Goal: Task Accomplishment & Management: Complete application form

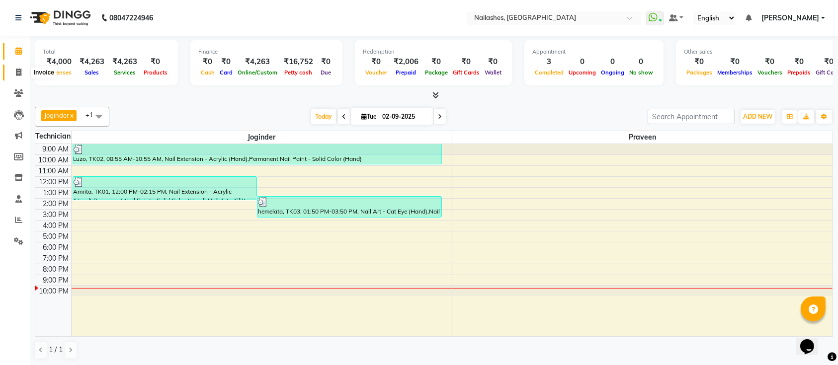
click at [16, 70] on icon at bounding box center [18, 72] width 5 height 7
select select "service"
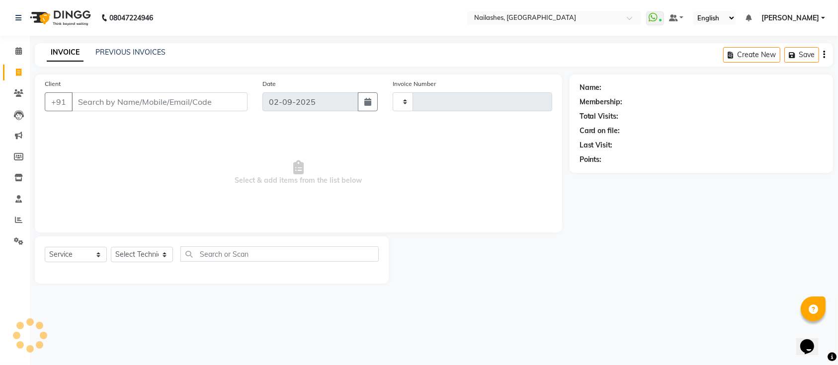
type input "0557"
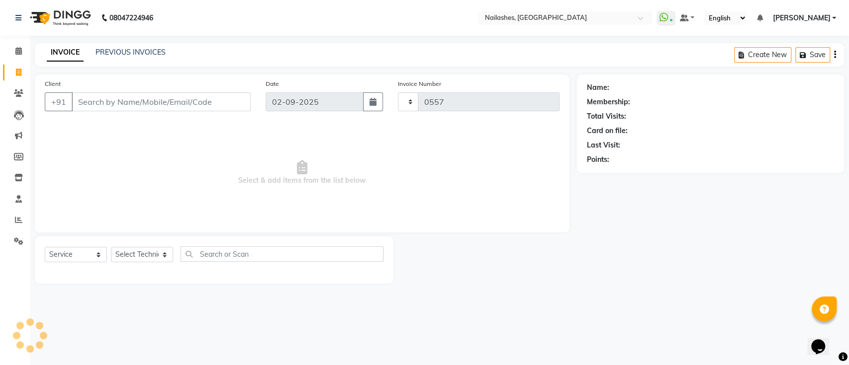
select select "6187"
click at [122, 101] on input "Client" at bounding box center [161, 101] width 179 height 19
type input "9"
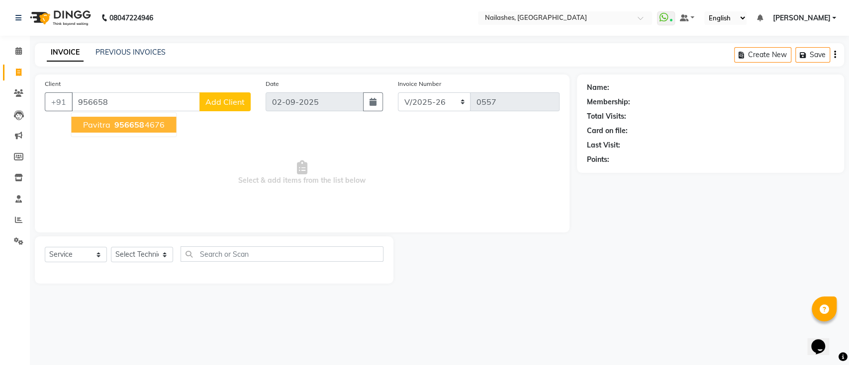
click at [139, 128] on span "956658" at bounding box center [129, 125] width 30 height 10
type input "9566584676"
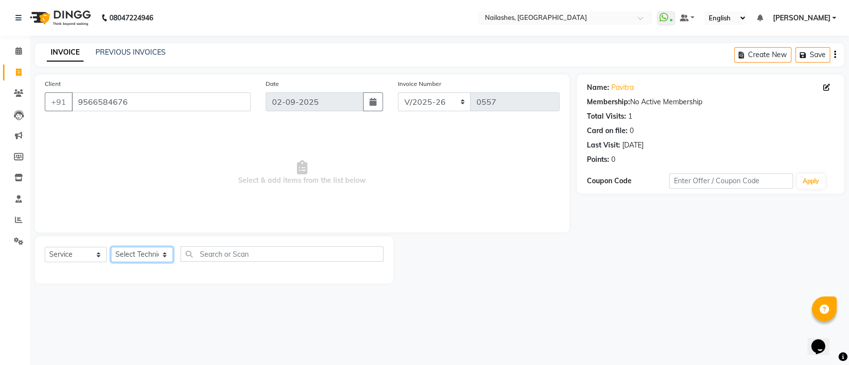
click at [153, 253] on select "Select Technician [PERSON_NAME] [PERSON_NAME] [PERSON_NAME] Manager [PERSON_NAM…" at bounding box center [142, 254] width 62 height 15
select select "45596"
click at [111, 247] on select "Select Technician [PERSON_NAME] [PERSON_NAME] [PERSON_NAME] Manager [PERSON_NAM…" at bounding box center [142, 254] width 62 height 15
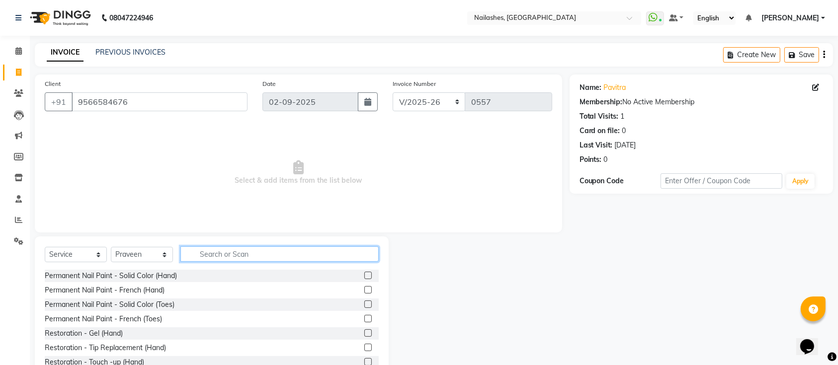
click at [224, 249] on input "text" at bounding box center [279, 254] width 198 height 15
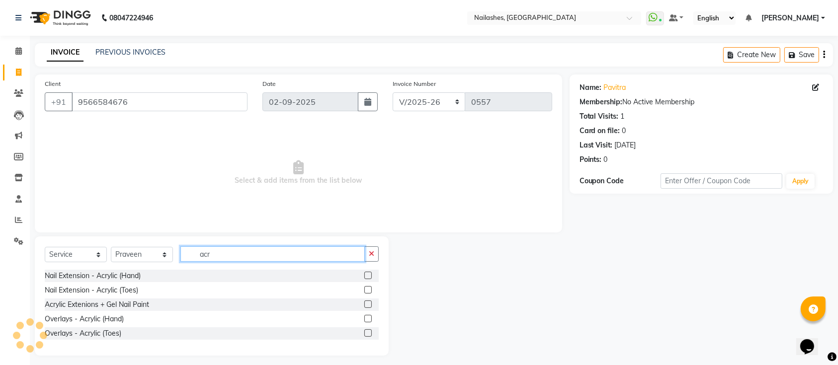
type input "acr"
click at [366, 276] on label at bounding box center [367, 275] width 7 height 7
click at [366, 276] on input "checkbox" at bounding box center [367, 276] width 6 height 6
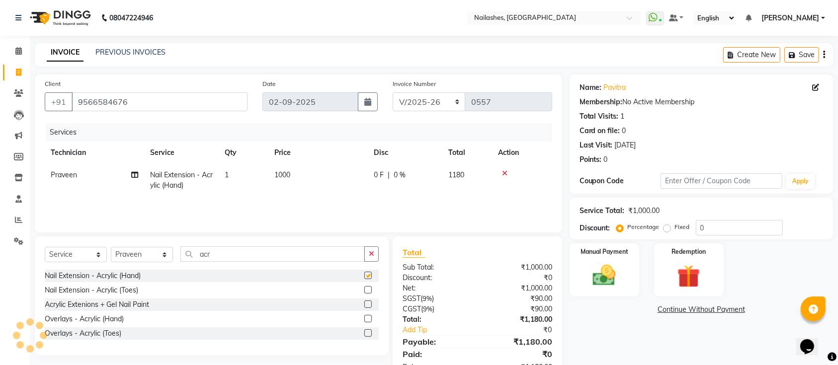
checkbox input "false"
click at [336, 265] on div "Select Service Product Membership Package Voucher Prepaid Gift Card Select Tech…" at bounding box center [212, 258] width 334 height 23
drag, startPoint x: 336, startPoint y: 265, endPoint x: 324, endPoint y: 254, distance: 16.2
click at [324, 254] on div "Select Service Product Membership Package Voucher Prepaid Gift Card Select Tech…" at bounding box center [212, 258] width 334 height 23
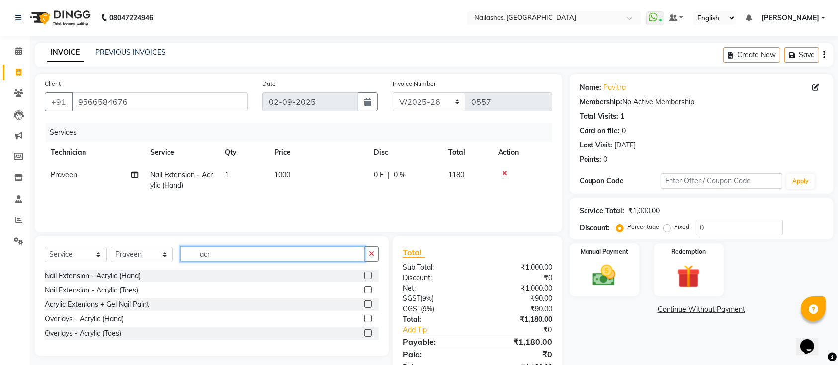
click at [324, 254] on input "acr" at bounding box center [272, 254] width 184 height 15
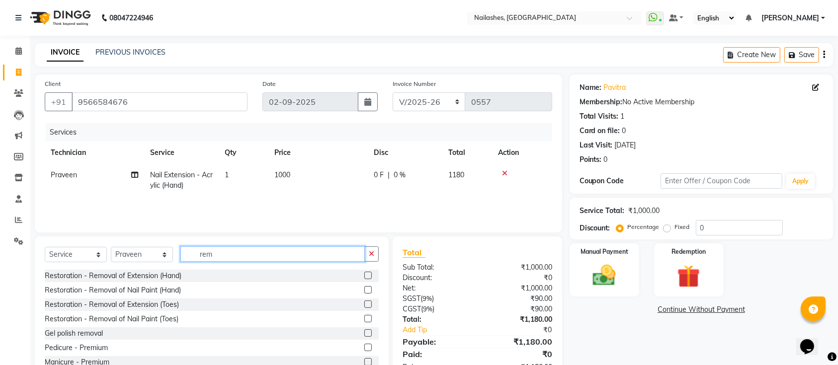
type input "rem"
click at [364, 292] on label at bounding box center [367, 289] width 7 height 7
click at [364, 292] on input "checkbox" at bounding box center [367, 290] width 6 height 6
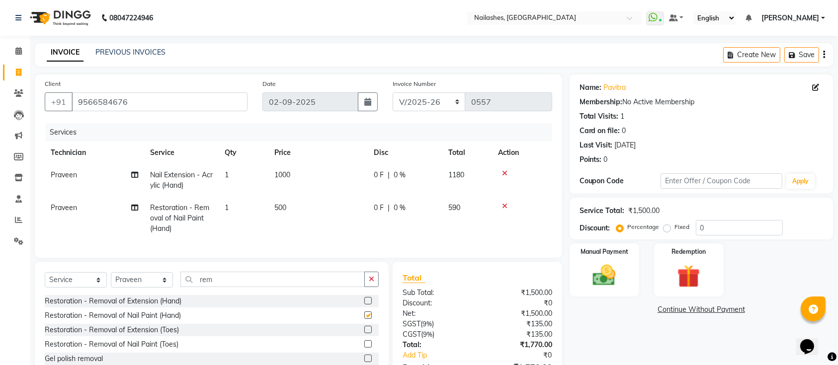
checkbox input "false"
click at [293, 226] on td "500" at bounding box center [317, 218] width 99 height 43
select select "45596"
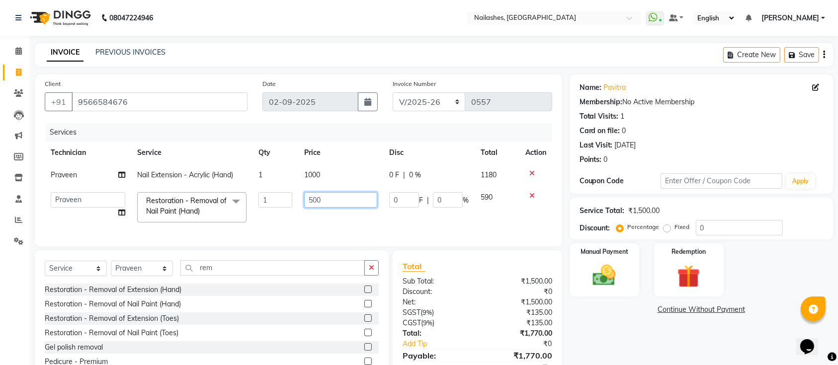
click at [329, 206] on input "500" at bounding box center [340, 199] width 73 height 15
type input "5"
type input "2"
type input "300"
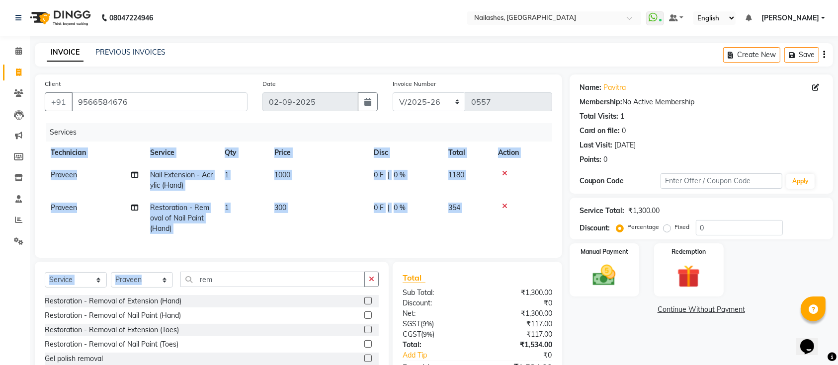
drag, startPoint x: 317, startPoint y: 261, endPoint x: 299, endPoint y: 297, distance: 40.5
click at [299, 297] on div "Select Service Product Membership Package Voucher Prepaid Gift Card Select Tech…" at bounding box center [212, 335] width 354 height 147
click at [299, 295] on div "Select Service Product Membership Package Voucher Prepaid Gift Card Select Tech…" at bounding box center [212, 283] width 334 height 23
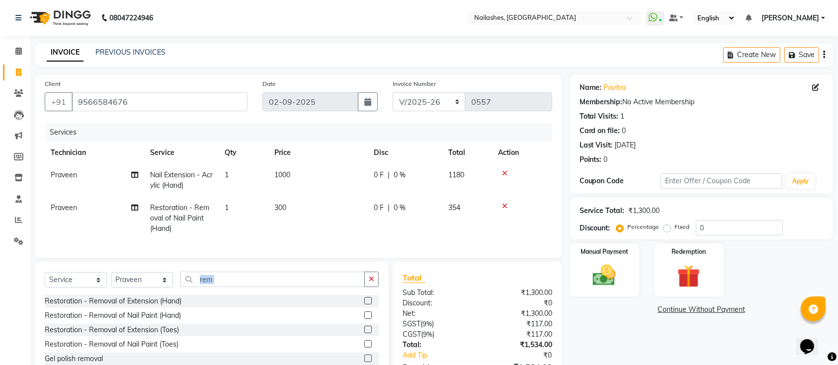
click at [299, 295] on div "Select Service Product Membership Package Voucher Prepaid Gift Card Select Tech…" at bounding box center [212, 283] width 334 height 23
click at [279, 287] on input "rem" at bounding box center [272, 279] width 184 height 15
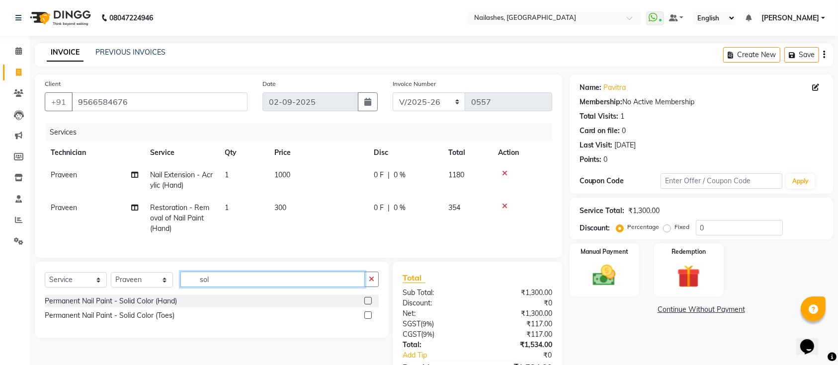
type input "sol"
click at [368, 305] on label at bounding box center [367, 300] width 7 height 7
click at [368, 305] on input "checkbox" at bounding box center [367, 301] width 6 height 6
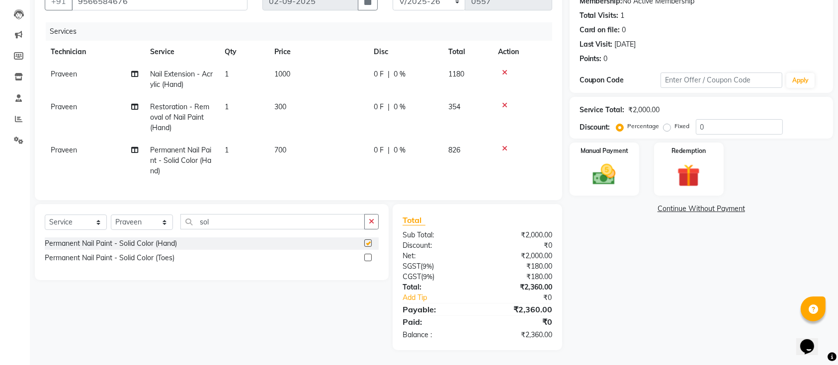
checkbox input "false"
click at [369, 261] on label at bounding box center [367, 257] width 7 height 7
click at [369, 261] on input "checkbox" at bounding box center [367, 258] width 6 height 6
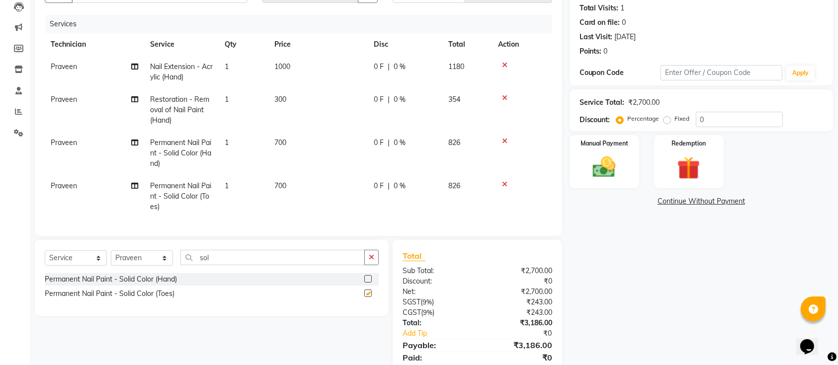
checkbox input "false"
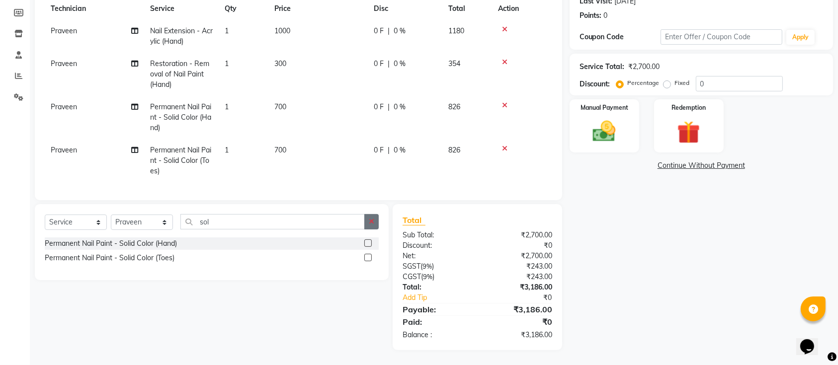
click at [371, 223] on icon "button" at bounding box center [371, 221] width 5 height 7
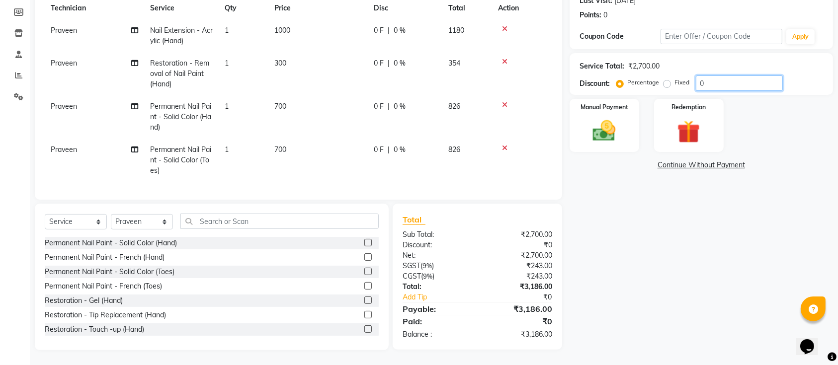
click at [718, 80] on input "0" at bounding box center [739, 83] width 87 height 15
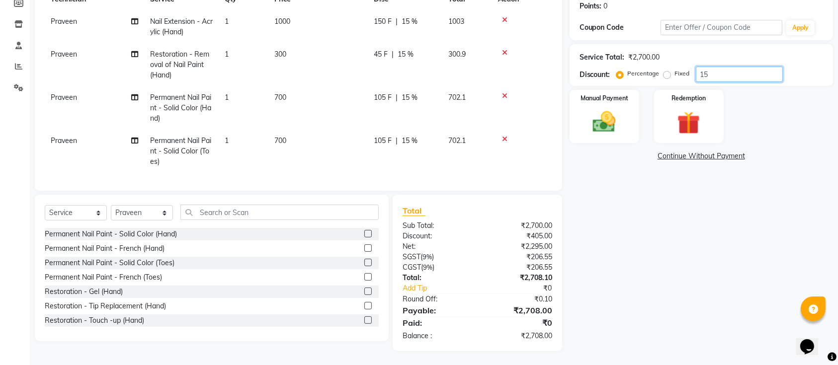
type input "15"
click at [640, 103] on div "Manual Payment Redemption" at bounding box center [701, 116] width 278 height 53
click at [623, 109] on img at bounding box center [604, 121] width 39 height 27
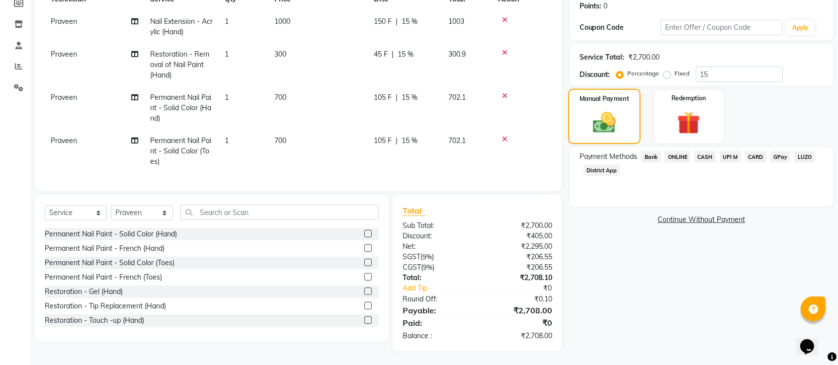
scroll to position [164, 0]
click at [703, 150] on span "CASH" at bounding box center [704, 155] width 21 height 11
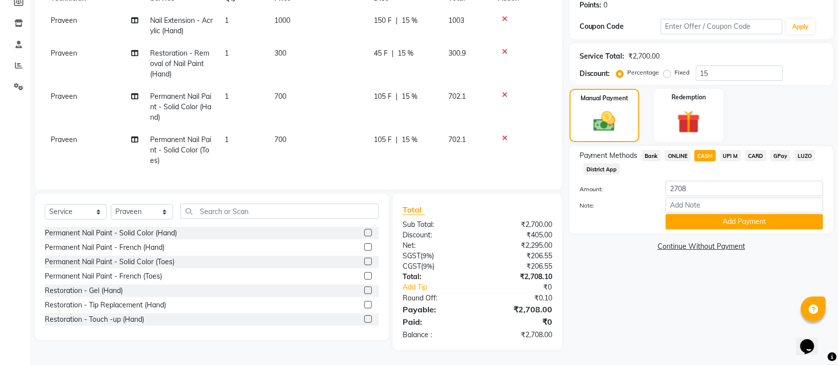
scroll to position [131, 0]
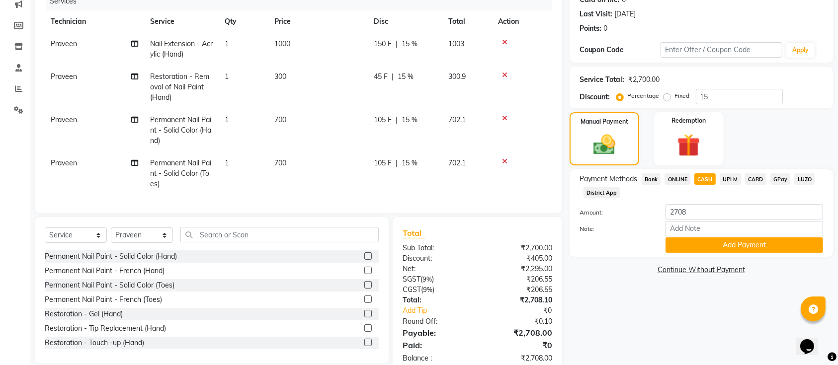
click at [505, 75] on icon at bounding box center [504, 75] width 5 height 7
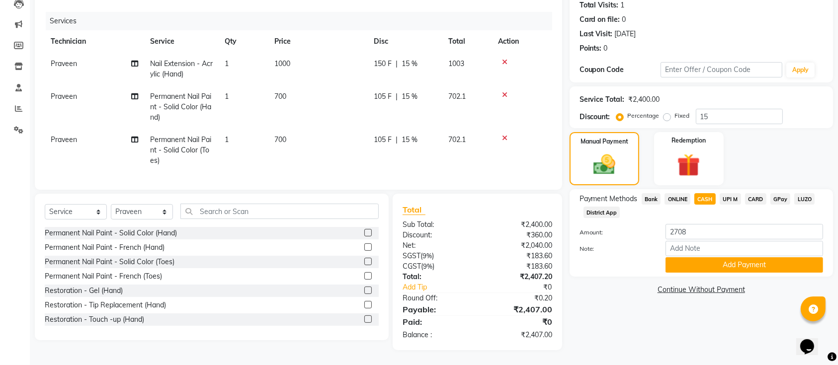
scroll to position [121, 0]
click at [676, 193] on span "ONLINE" at bounding box center [678, 198] width 26 height 11
type input "2407"
click at [704, 193] on span "CASH" at bounding box center [704, 198] width 21 height 11
drag, startPoint x: 737, startPoint y: 96, endPoint x: 732, endPoint y: 102, distance: 8.1
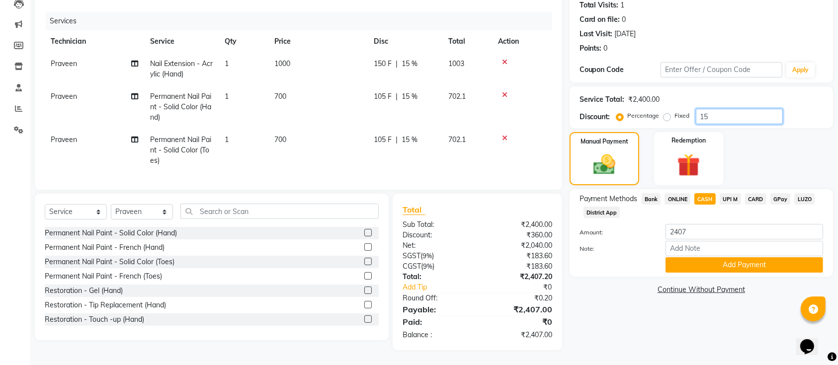
click at [732, 102] on div "Service Total: ₹2,400.00 Discount: Percentage Fixed 15" at bounding box center [702, 107] width 244 height 34
click at [732, 109] on input "15" at bounding box center [739, 116] width 87 height 15
type input "1"
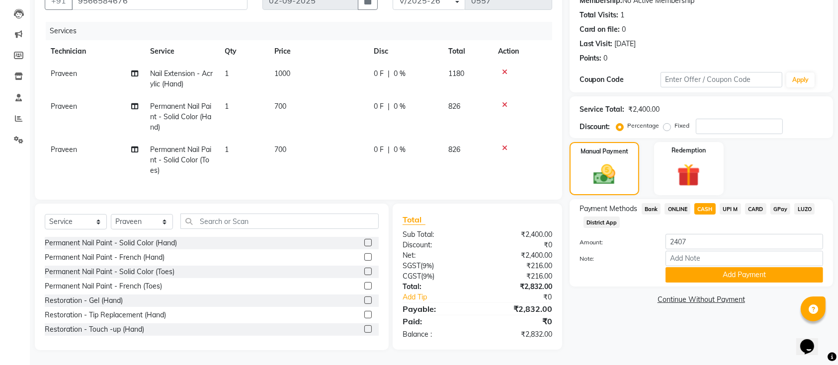
click at [286, 50] on th "Price" at bounding box center [317, 51] width 99 height 22
click at [290, 68] on td "1000" at bounding box center [317, 79] width 99 height 33
select select "45596"
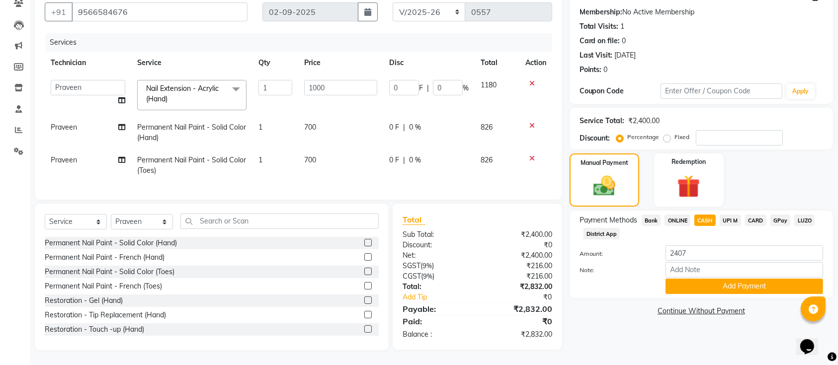
scroll to position [99, 0]
click at [327, 121] on td "700" at bounding box center [340, 132] width 85 height 33
select select "45596"
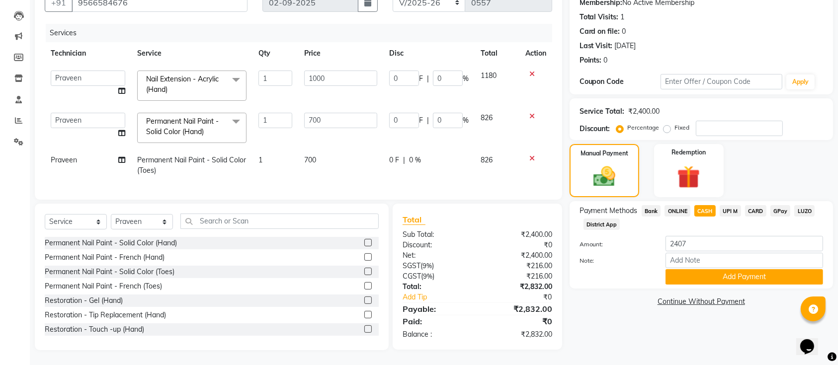
click at [327, 121] on td "700" at bounding box center [340, 128] width 85 height 42
drag, startPoint x: 327, startPoint y: 121, endPoint x: 326, endPoint y: 150, distance: 29.3
click at [326, 150] on tbody "Aashu Ajay Chandu Joginder Joyshri Bhowmik Manager Praveen Subhojit Tapas Barma…" at bounding box center [299, 123] width 508 height 117
click at [326, 150] on td "700" at bounding box center [340, 165] width 85 height 33
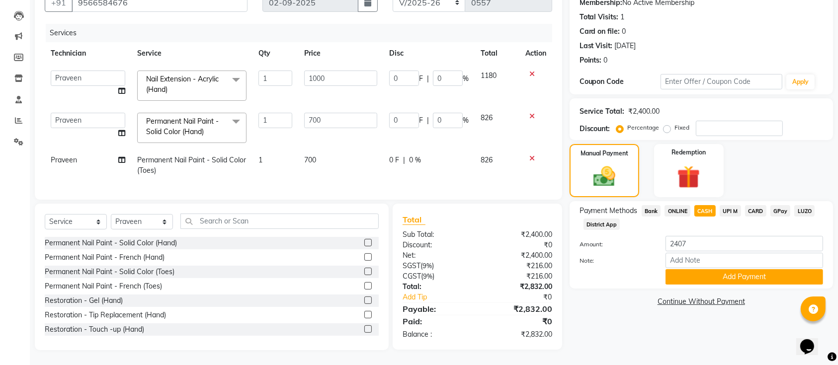
select select "45596"
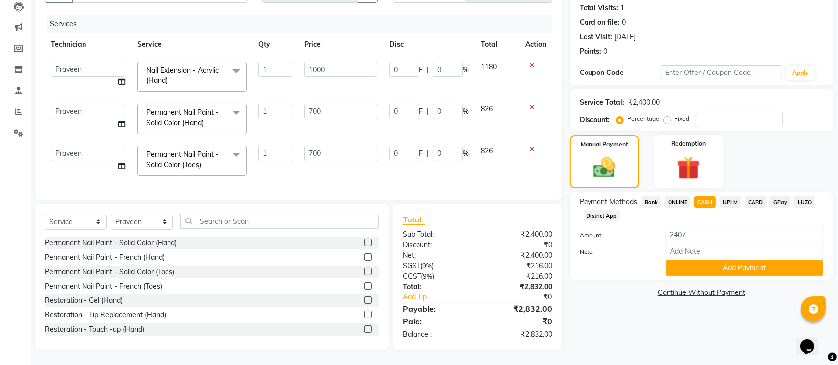
scroll to position [118, 0]
click at [710, 112] on input "number" at bounding box center [739, 119] width 87 height 15
type input "1"
type input "10"
type input "1"
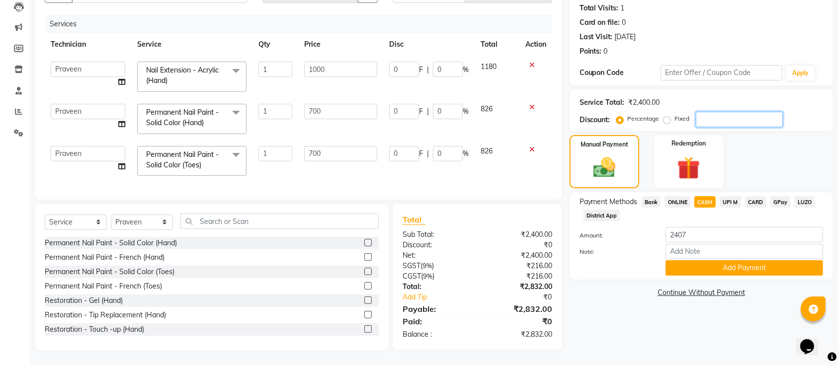
type input "7"
type input "1"
type input "7"
type input "1"
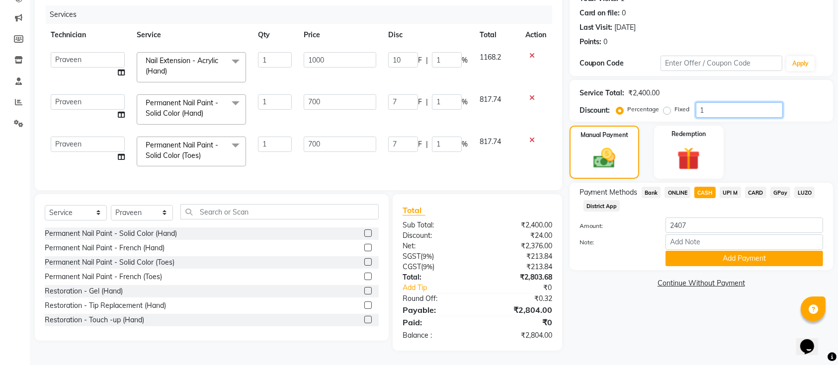
type input "15"
type input "150"
type input "15"
type input "105"
type input "15"
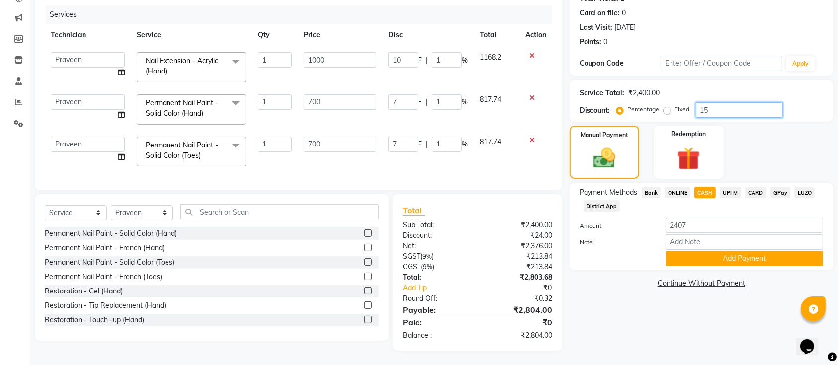
type input "105"
type input "15"
click at [673, 197] on span "ONLINE" at bounding box center [678, 192] width 26 height 11
click at [713, 194] on span "CASH" at bounding box center [704, 192] width 21 height 11
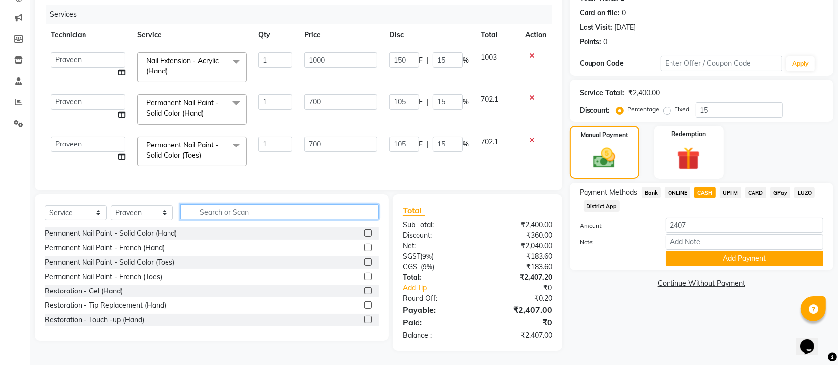
click at [227, 220] on input "text" at bounding box center [279, 211] width 198 height 15
type input "fr"
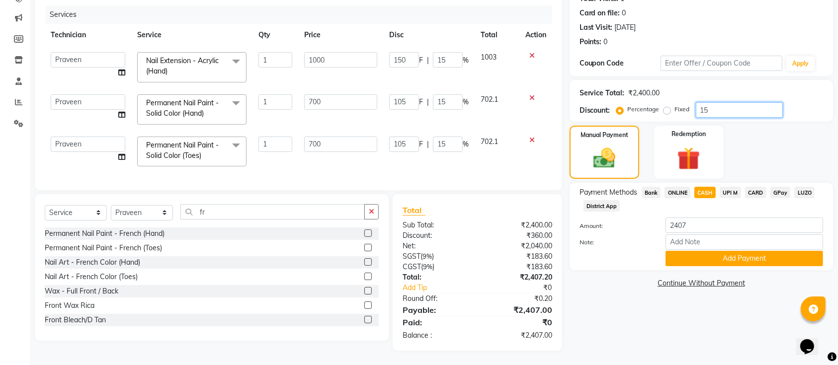
click at [737, 104] on input "15" at bounding box center [739, 109] width 87 height 15
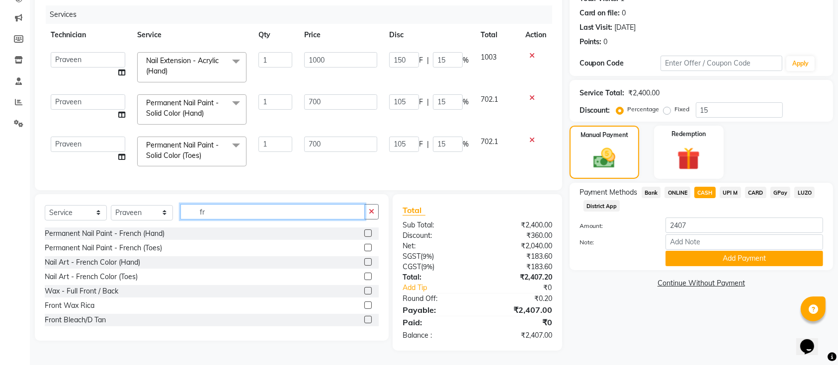
drag, startPoint x: 292, startPoint y: 214, endPoint x: 740, endPoint y: 109, distance: 460.4
click at [740, 109] on div "Client +91 9566584676 Date 02-09-2025 Invoice Number BTH/2025-26 RED/2025-26 V/…" at bounding box center [433, 154] width 813 height 394
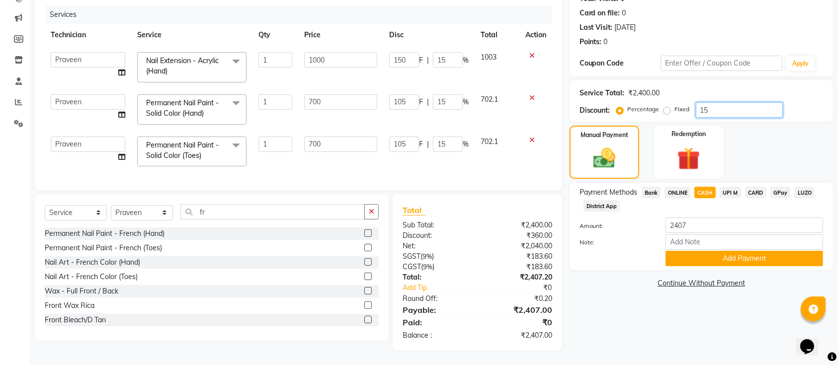
click at [740, 109] on input "15" at bounding box center [739, 109] width 87 height 15
type input "1"
type input "10"
type input "1"
type input "7"
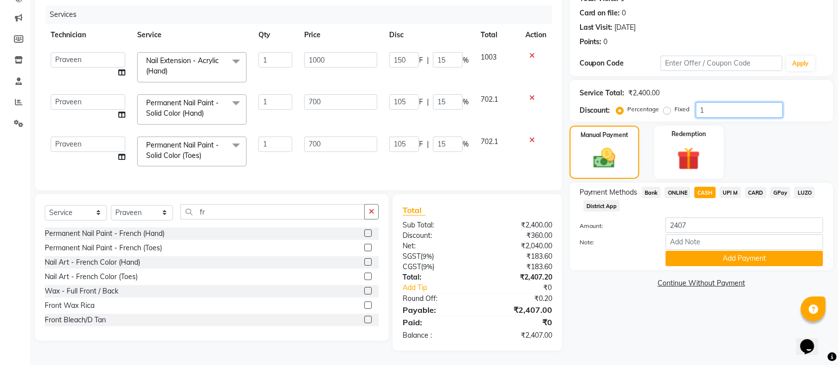
type input "1"
type input "7"
type input "1"
type input "0"
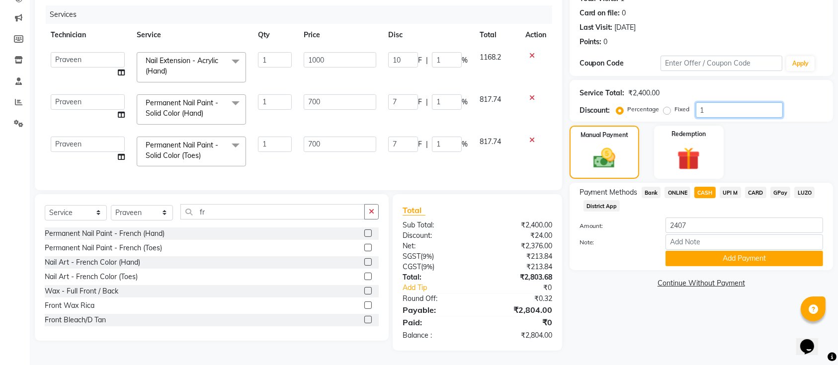
type input "0"
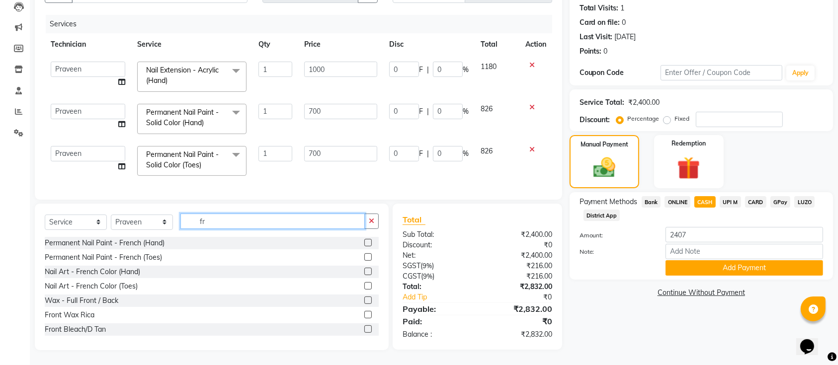
click at [316, 225] on input "fr" at bounding box center [272, 221] width 184 height 15
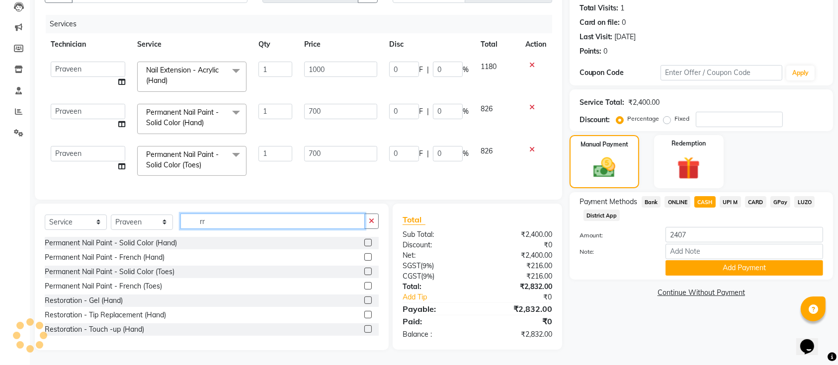
scroll to position [117, 0]
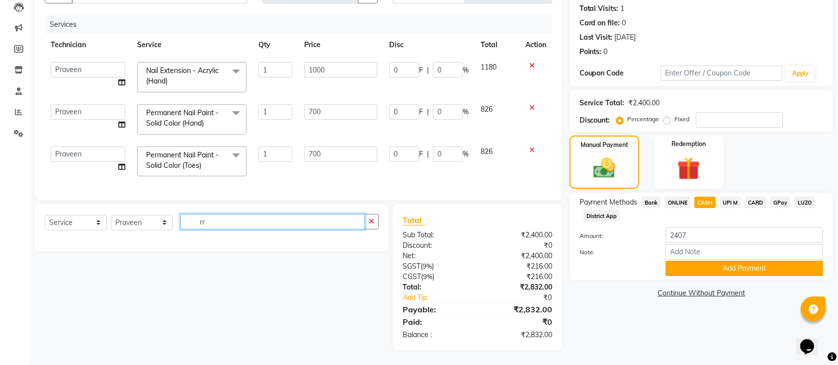
type input "r"
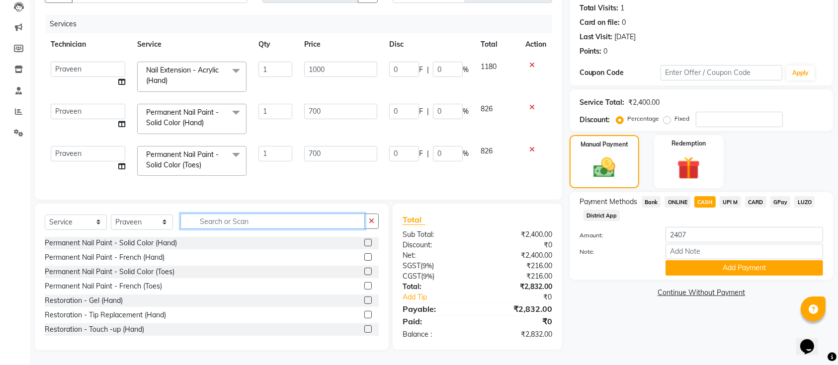
scroll to position [118, 0]
type input "rem"
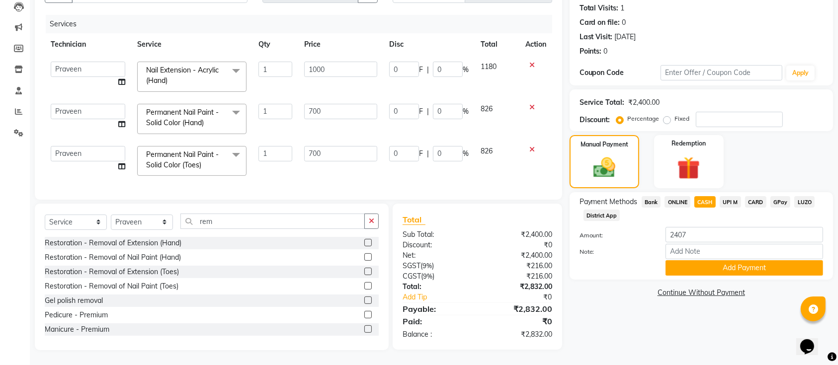
click at [364, 240] on label at bounding box center [367, 242] width 7 height 7
click at [364, 240] on input "checkbox" at bounding box center [367, 243] width 6 height 6
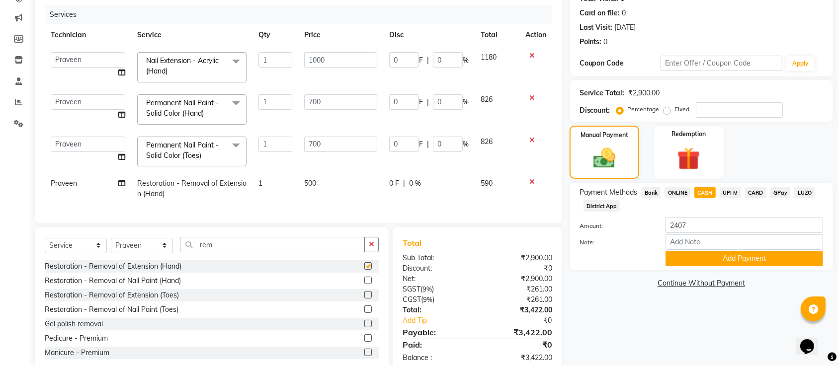
checkbox input "false"
click at [321, 186] on td "500" at bounding box center [340, 188] width 85 height 33
select select "45596"
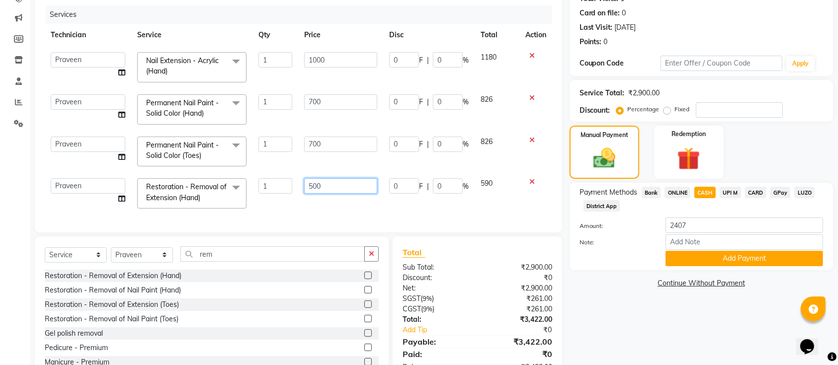
click at [341, 186] on input "500" at bounding box center [340, 185] width 73 height 15
type input "5"
type input "300"
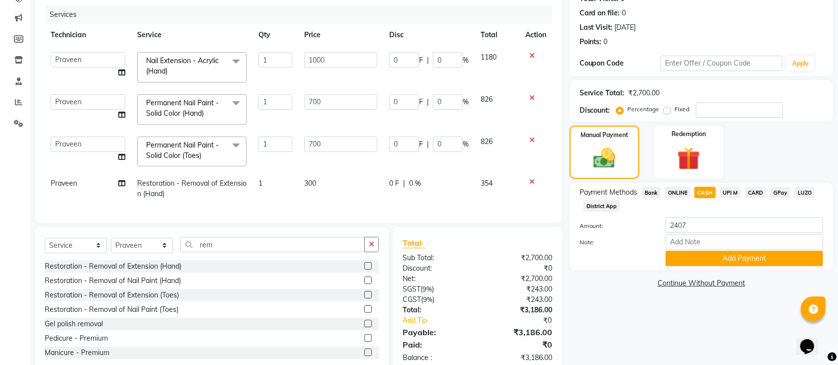
click at [364, 287] on div at bounding box center [367, 282] width 6 height 10
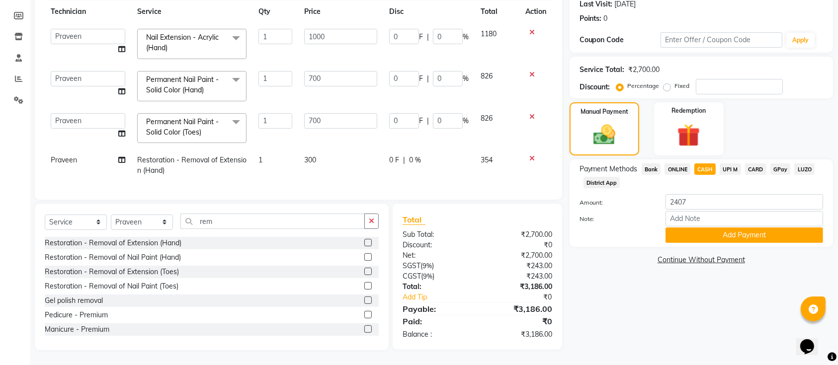
click at [364, 255] on label at bounding box center [367, 257] width 7 height 7
click at [364, 255] on input "checkbox" at bounding box center [367, 258] width 6 height 6
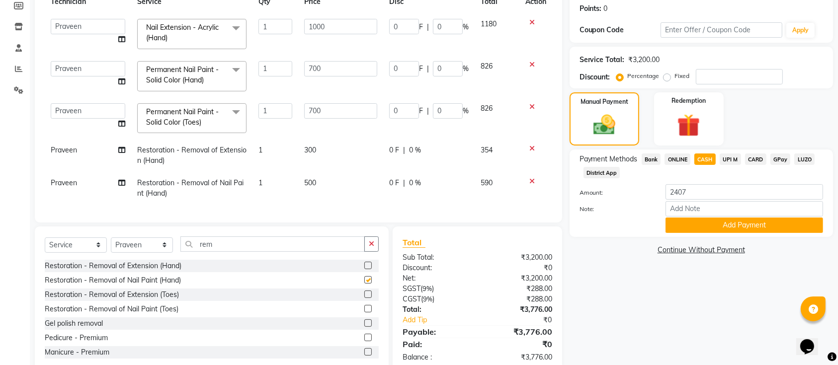
checkbox input "false"
click at [529, 145] on icon at bounding box center [531, 148] width 5 height 7
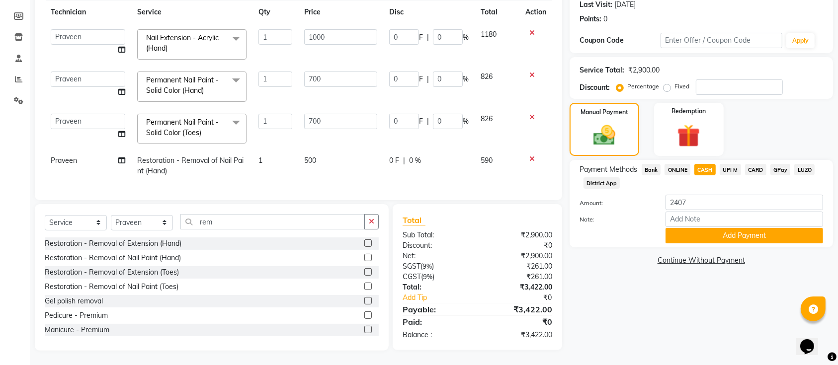
click at [353, 172] on td "500" at bounding box center [340, 166] width 85 height 33
select select "45596"
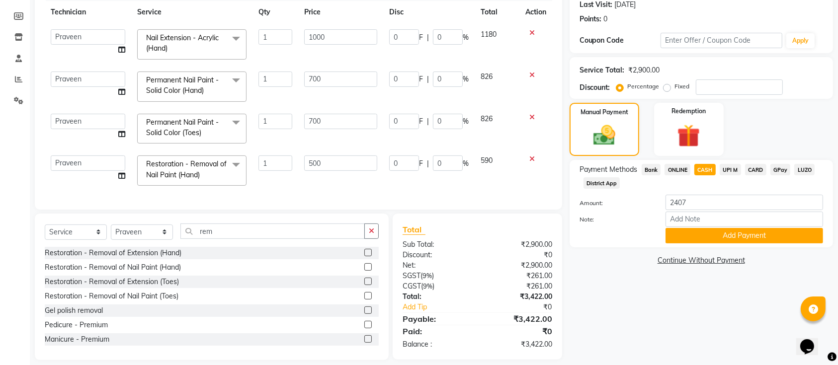
scroll to position [151, 0]
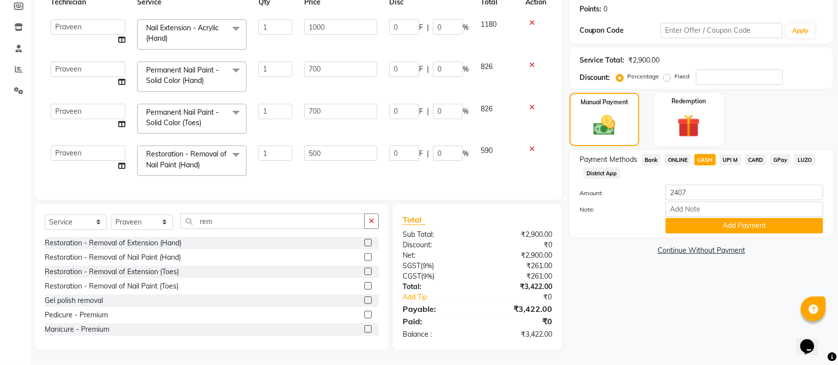
click at [357, 161] on td "500" at bounding box center [340, 161] width 85 height 42
click at [352, 155] on input "500" at bounding box center [340, 153] width 73 height 15
type input "5"
type input "300"
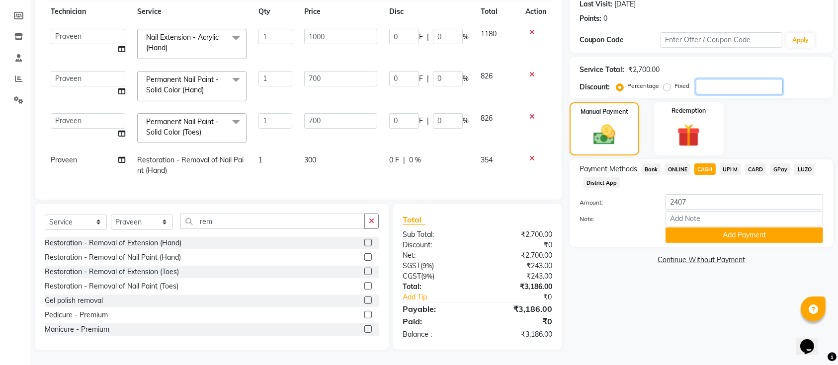
click at [715, 79] on input "number" at bounding box center [739, 86] width 87 height 15
type input "1"
type input "10"
type input "1"
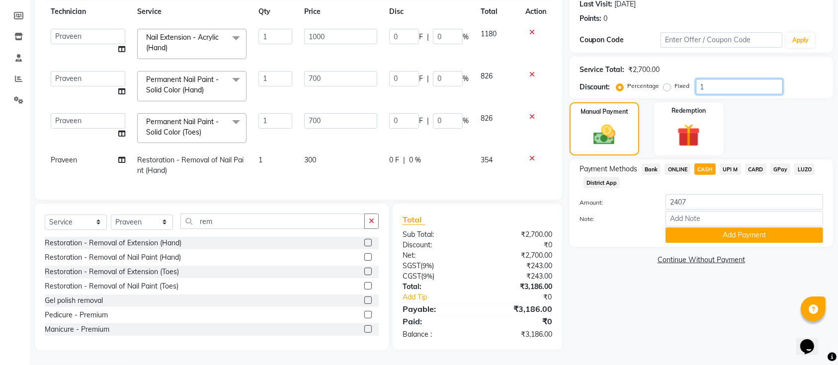
type input "7"
type input "1"
type input "7"
type input "1"
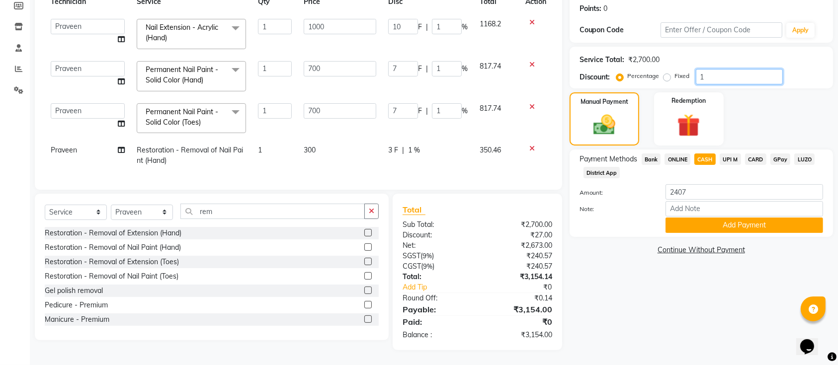
type input "0"
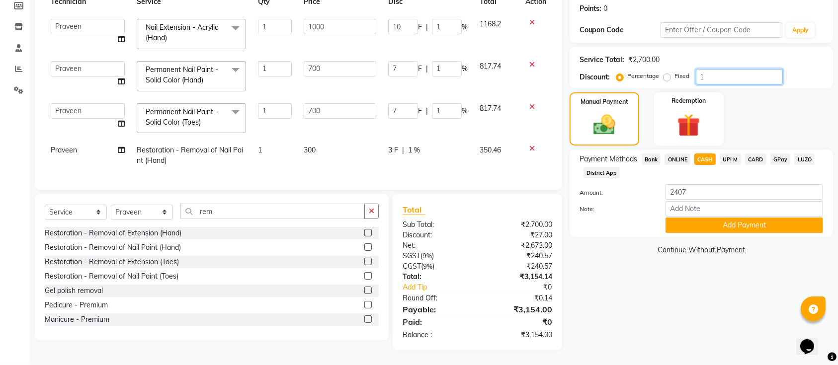
type input "0"
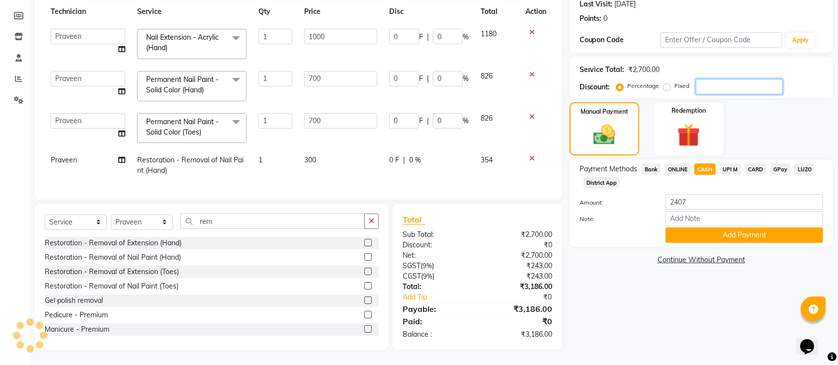
type input "1"
type input "10"
type input "1"
type input "7"
type input "1"
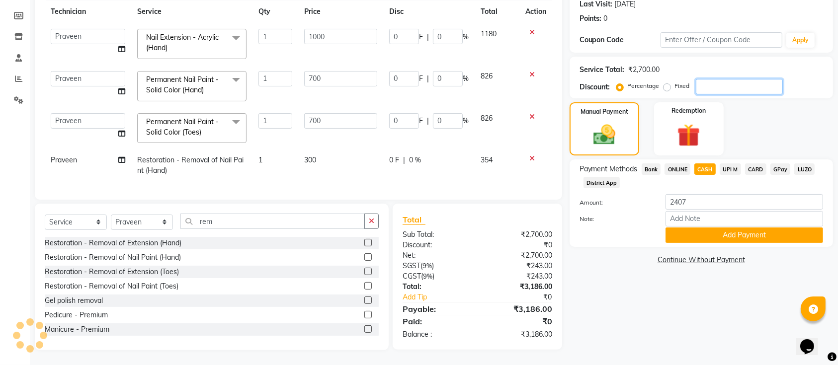
type input "7"
type input "1"
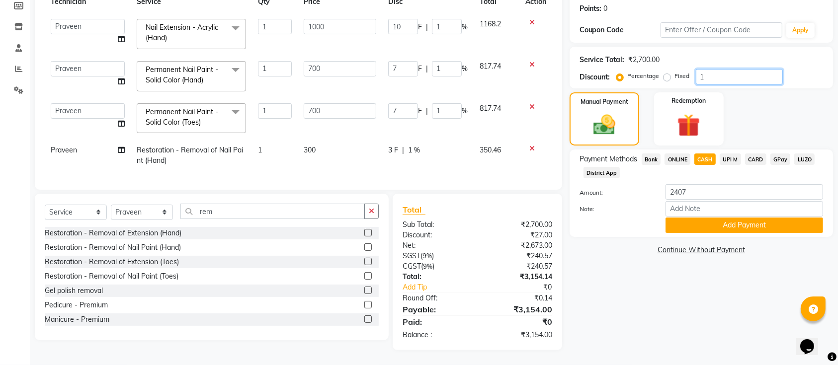
type input "15"
type input "150"
type input "15"
type input "105"
type input "15"
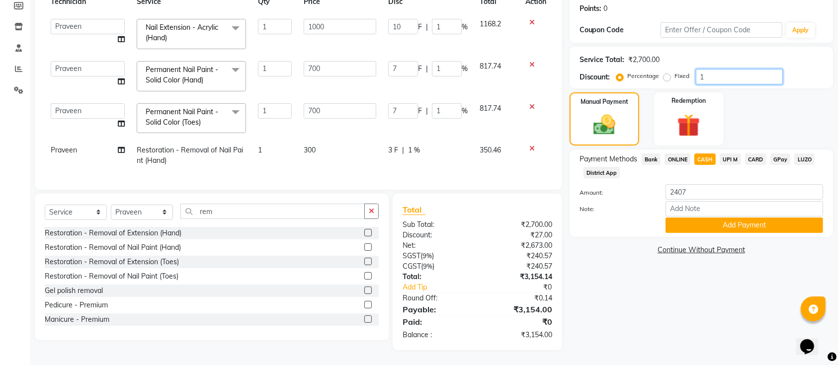
type input "105"
type input "15"
click at [691, 289] on div "Name: Pavitra Membership: No Active Membership Total Visits: 1 Card on file: 0 …" at bounding box center [705, 136] width 271 height 427
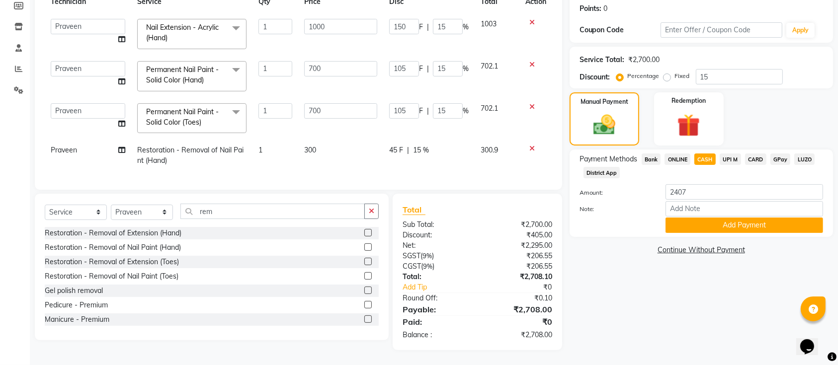
click at [754, 154] on span "CARD" at bounding box center [755, 159] width 21 height 11
type input "2708"
click at [741, 218] on button "Add Payment" at bounding box center [745, 225] width 158 height 15
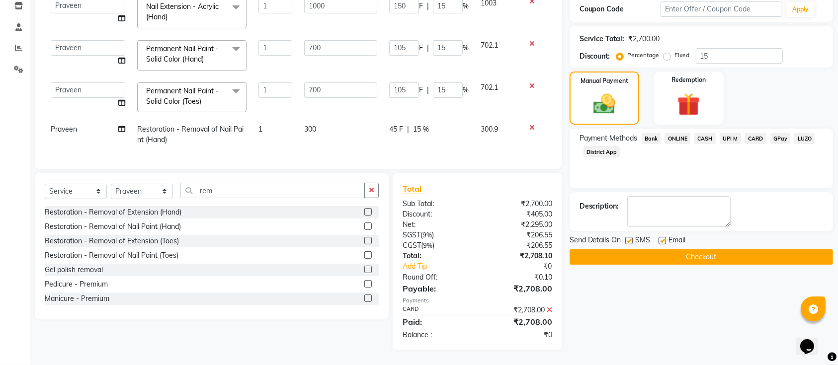
scroll to position [164, 0]
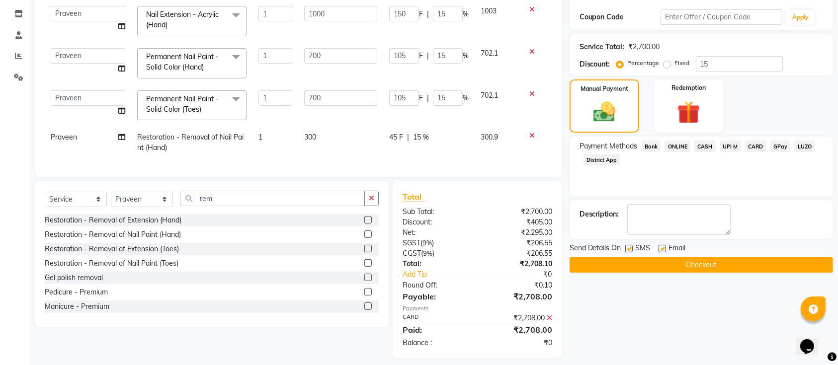
click at [707, 264] on button "Checkout" at bounding box center [701, 264] width 263 height 15
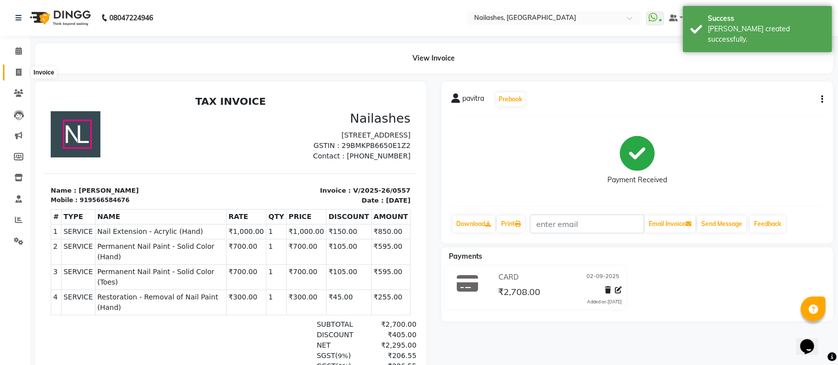
click at [22, 76] on span at bounding box center [18, 72] width 17 height 11
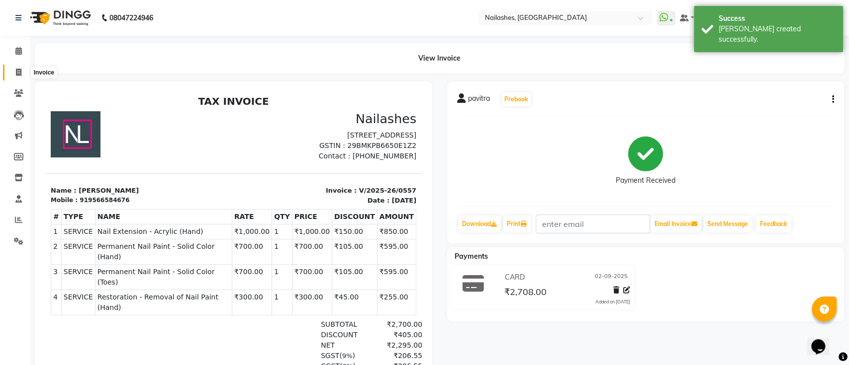
select select "6187"
select select "service"
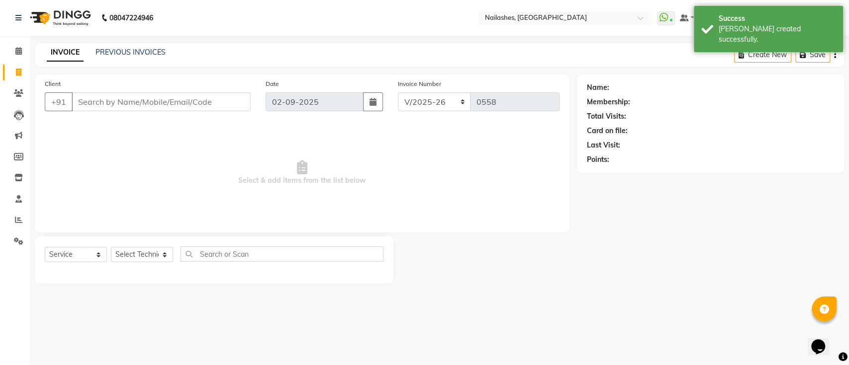
click at [107, 105] on input "Client" at bounding box center [161, 101] width 179 height 19
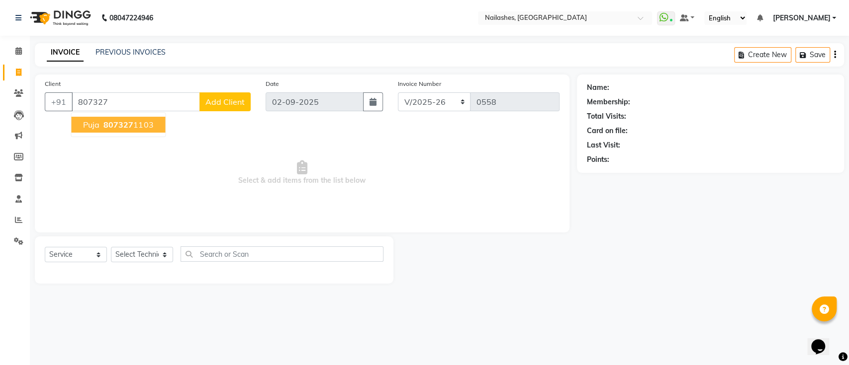
click at [118, 125] on span "807327" at bounding box center [118, 125] width 30 height 10
type input "8073271103"
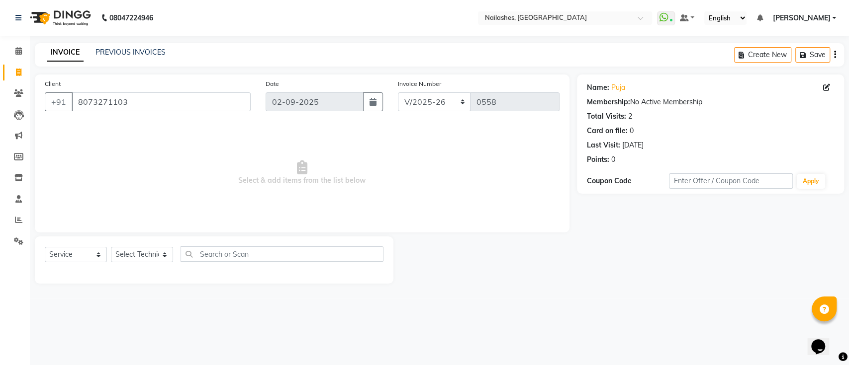
click at [147, 237] on div "Select Service Product Membership Package Voucher Prepaid Gift Card Select Tech…" at bounding box center [214, 260] width 358 height 47
click at [149, 258] on select "Select Technician Aashu Ajay Chandu Joginder Joyshri Bhowmik Manager Praveen Su…" at bounding box center [142, 254] width 62 height 15
select select "55218"
click at [111, 247] on select "Select Technician Aashu Ajay Chandu Joginder Joyshri Bhowmik Manager Praveen Su…" at bounding box center [142, 254] width 62 height 15
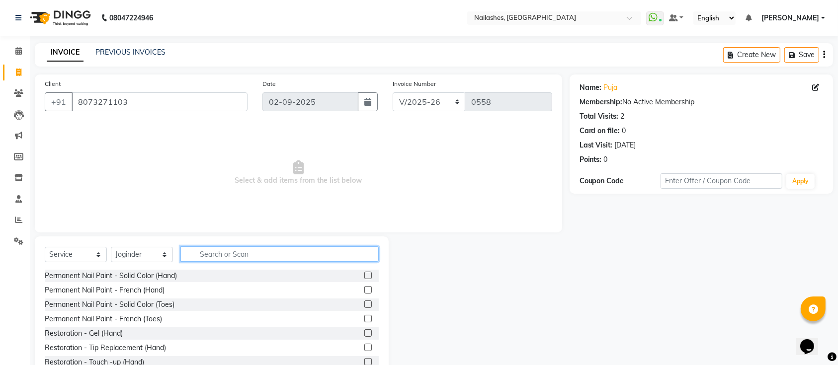
click at [213, 251] on input "text" at bounding box center [279, 254] width 198 height 15
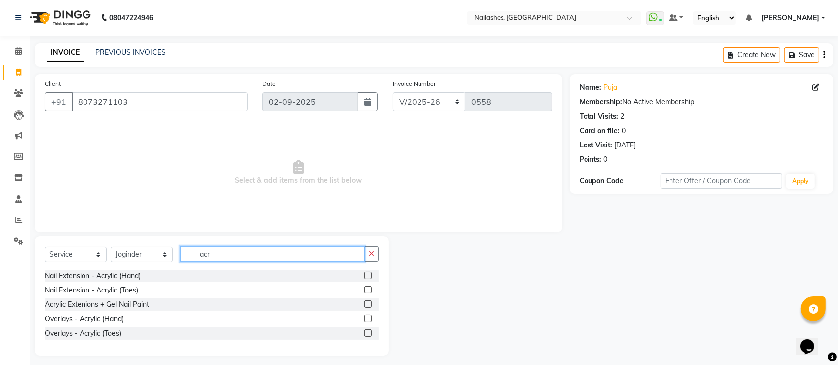
type input "acr"
click at [367, 273] on label at bounding box center [367, 275] width 7 height 7
click at [367, 273] on input "checkbox" at bounding box center [367, 276] width 6 height 6
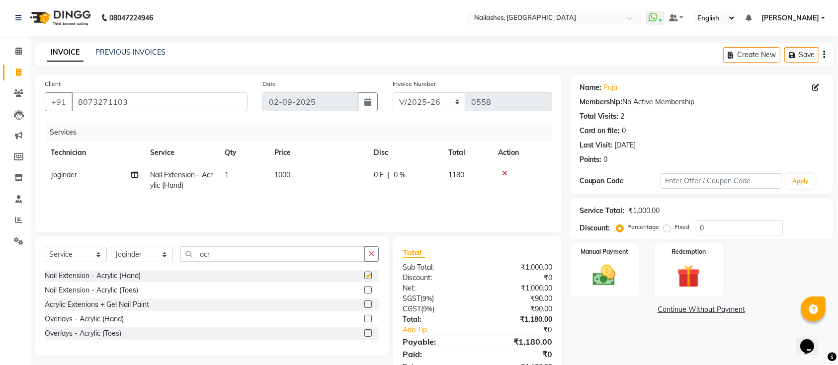
checkbox input "false"
click at [282, 259] on input "acr" at bounding box center [272, 254] width 184 height 15
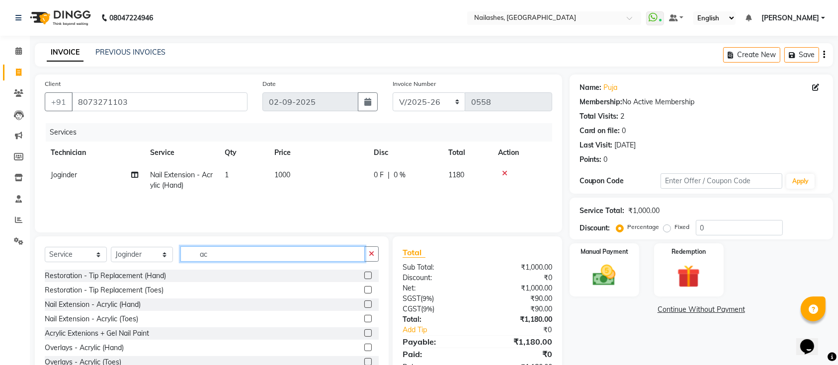
type input "acr"
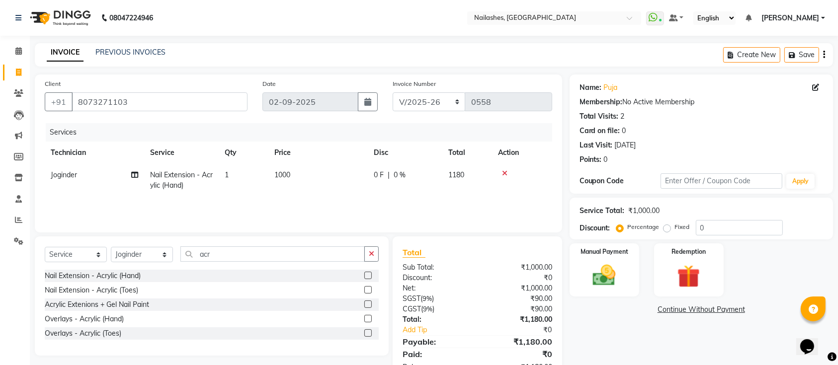
click at [369, 276] on label at bounding box center [367, 275] width 7 height 7
click at [369, 276] on input "checkbox" at bounding box center [367, 276] width 6 height 6
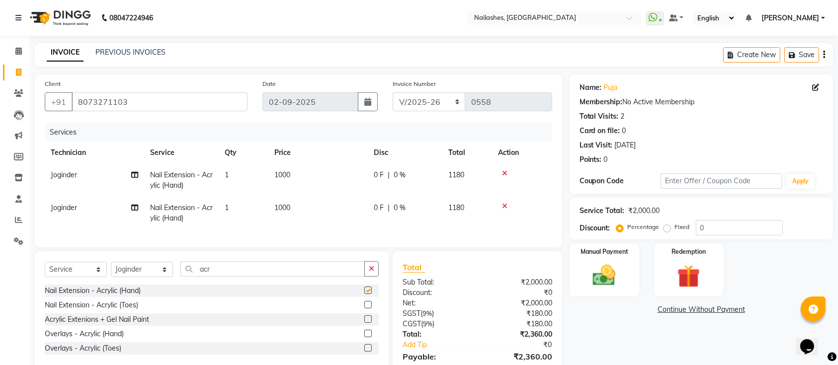
checkbox input "false"
click at [300, 273] on input "acr" at bounding box center [272, 268] width 184 height 15
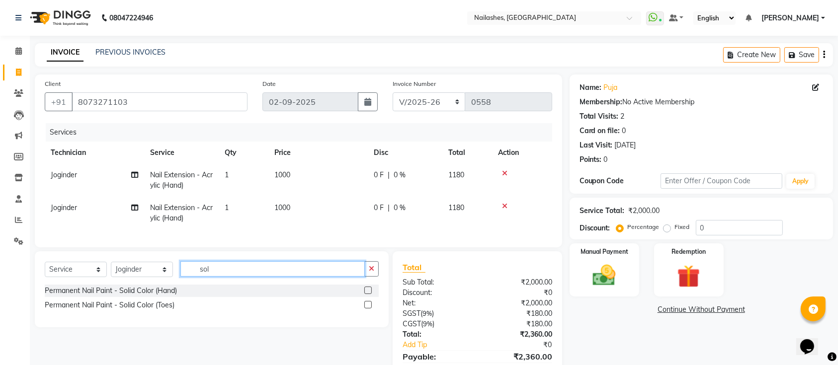
drag, startPoint x: 300, startPoint y: 273, endPoint x: 297, endPoint y: 239, distance: 34.9
click at [297, 239] on div "Client +91 8073271103 Date 02-09-2025 Invoice Number BTH/2025-26 RED/2025-26 V/…" at bounding box center [298, 236] width 542 height 323
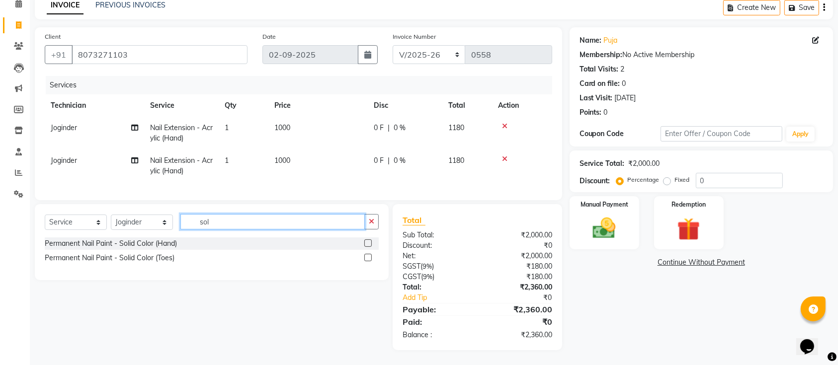
click at [227, 229] on input "sol" at bounding box center [272, 221] width 184 height 15
type input "sol"
click at [365, 244] on label at bounding box center [367, 243] width 7 height 7
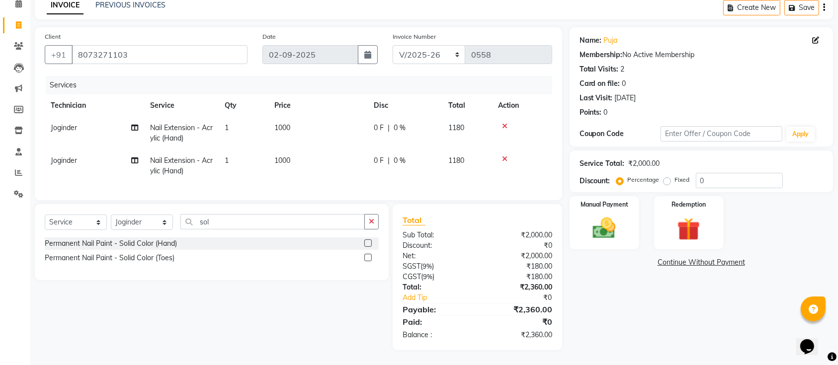
click at [365, 244] on input "checkbox" at bounding box center [367, 244] width 6 height 6
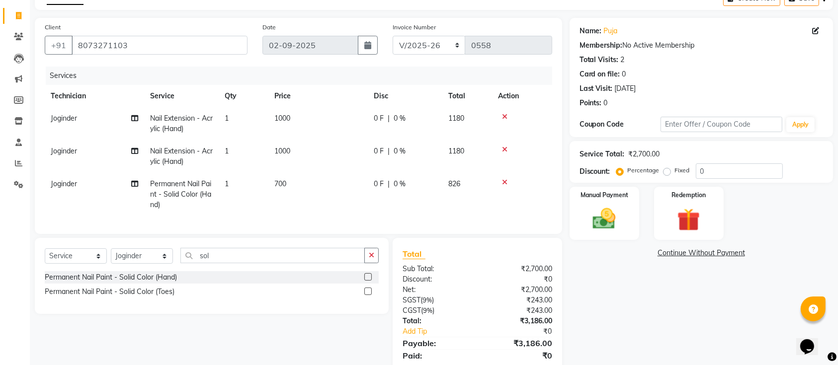
click at [504, 181] on icon at bounding box center [504, 182] width 5 height 7
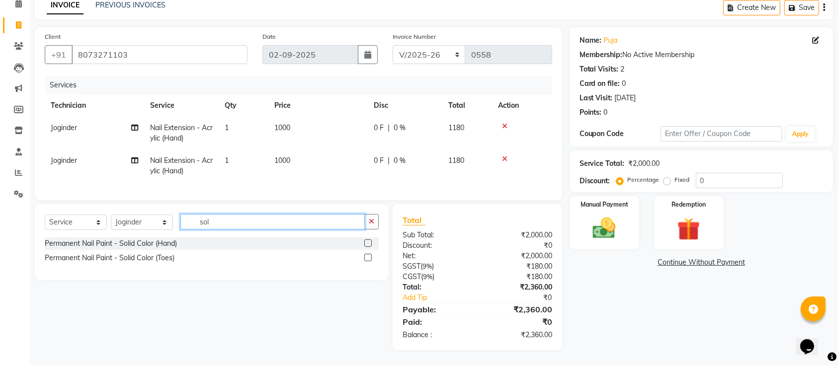
click at [207, 223] on input "sol" at bounding box center [272, 221] width 184 height 15
click at [368, 243] on label at bounding box center [367, 243] width 7 height 7
click at [368, 243] on input "checkbox" at bounding box center [367, 244] width 6 height 6
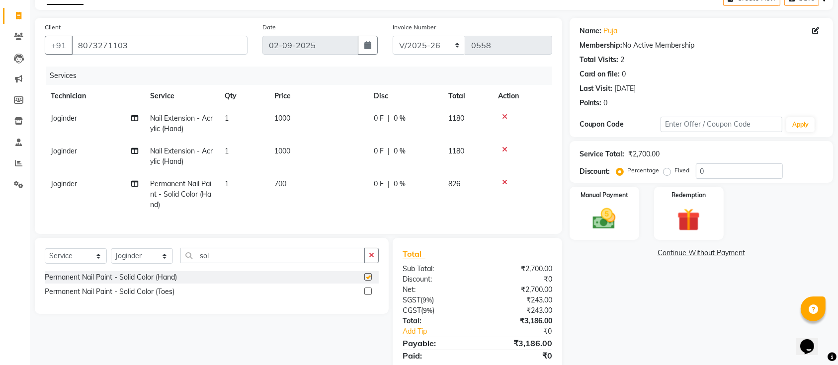
checkbox input "false"
click at [294, 263] on input "sol" at bounding box center [272, 255] width 184 height 15
click at [502, 149] on icon at bounding box center [504, 149] width 5 height 7
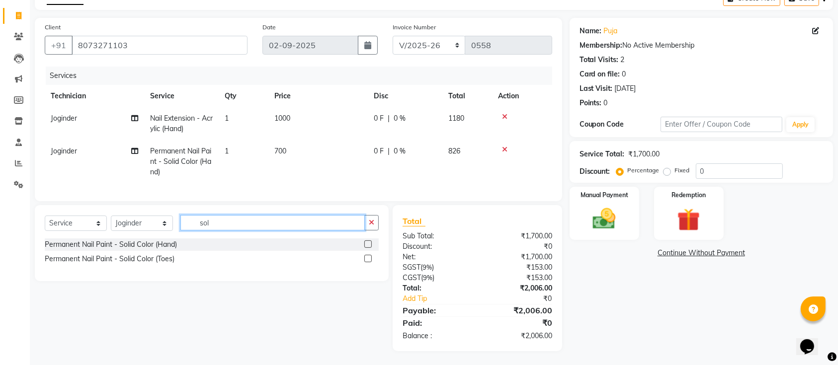
click at [234, 228] on input "sol" at bounding box center [272, 222] width 184 height 15
type input "s"
type input "sta"
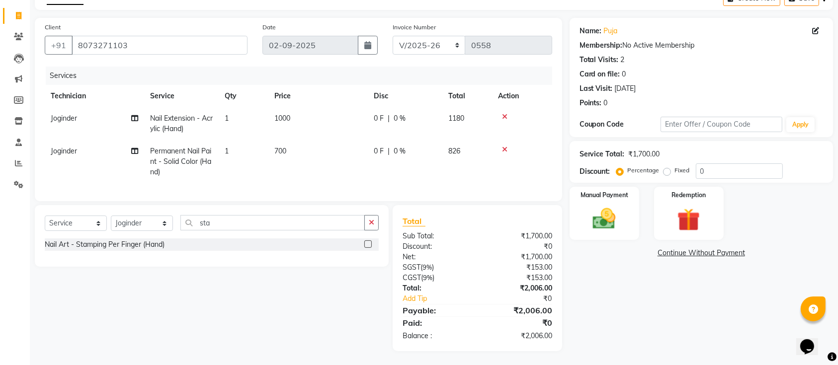
click at [371, 248] on label at bounding box center [367, 244] width 7 height 7
click at [371, 248] on input "checkbox" at bounding box center [367, 245] width 6 height 6
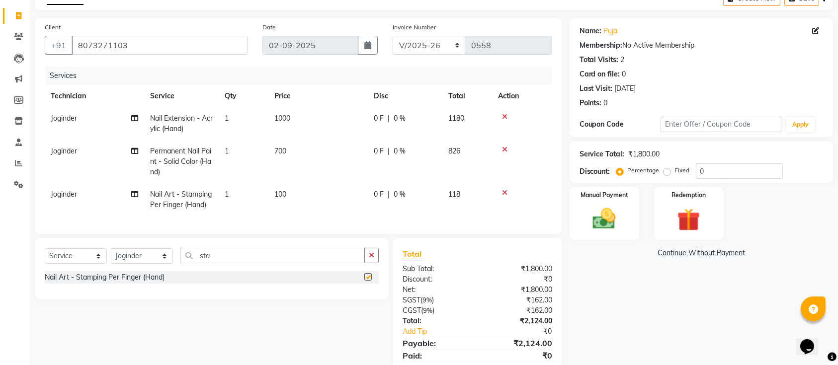
checkbox input "false"
click at [302, 208] on td "100" at bounding box center [317, 199] width 99 height 33
select select "55218"
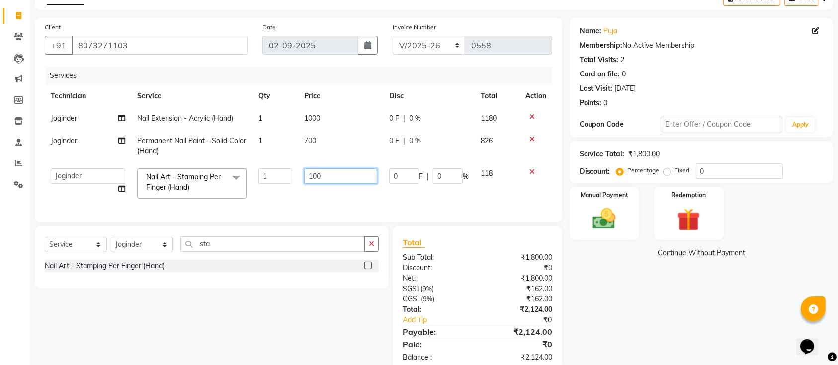
click at [339, 175] on input "100" at bounding box center [340, 176] width 73 height 15
type input "1"
type input "150"
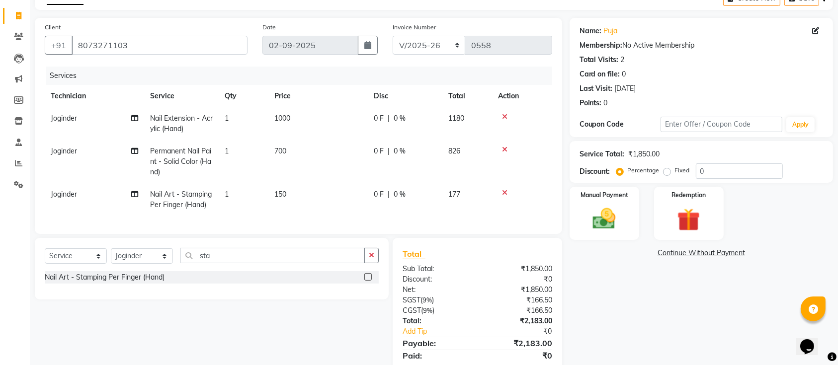
drag, startPoint x: 272, startPoint y: 193, endPoint x: 248, endPoint y: 193, distance: 24.4
click at [248, 193] on td "1" at bounding box center [244, 199] width 50 height 33
select select "55218"
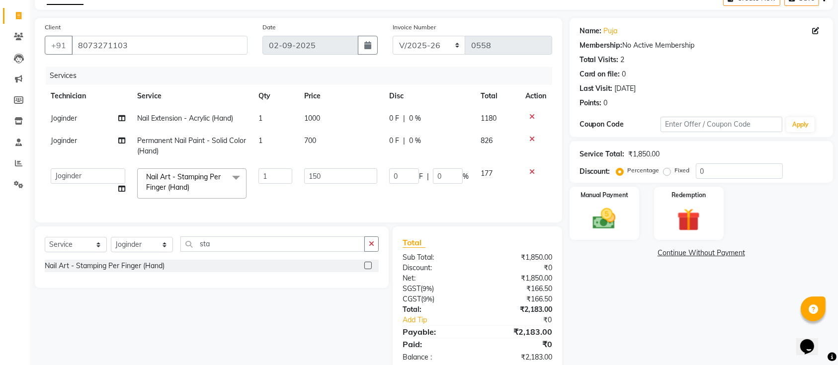
click at [248, 193] on td "Nail Art - Stamping Per Finger (Hand) x Permanent Nail Paint - Solid Color (Han…" at bounding box center [191, 184] width 121 height 42
click at [279, 181] on input "1" at bounding box center [275, 176] width 34 height 15
type input "10"
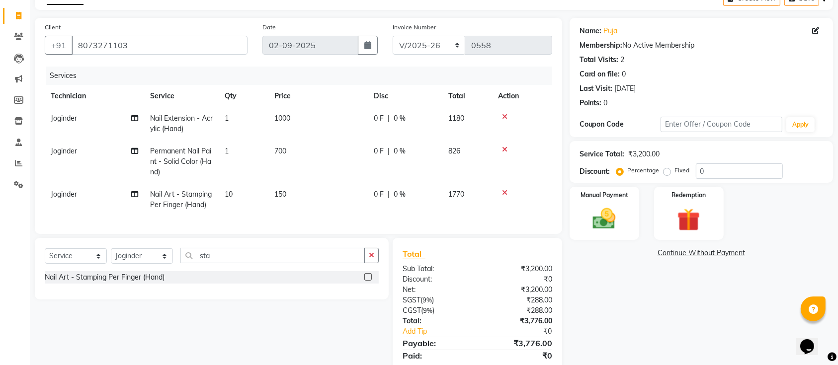
click at [302, 208] on div "Services Technician Service Qty Price Disc Total Action Joginder Nail Extension…" at bounding box center [299, 146] width 508 height 158
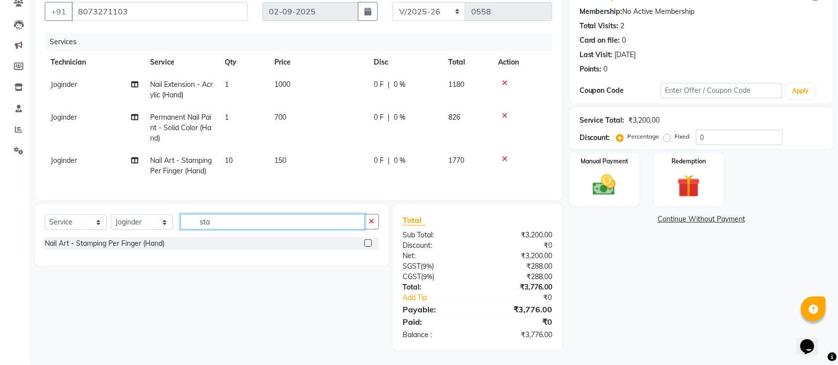
click at [342, 217] on input "sta" at bounding box center [272, 221] width 184 height 15
click at [384, 224] on div "Select Service Product Membership Package Voucher Prepaid Gift Card Select Tech…" at bounding box center [212, 235] width 354 height 62
click at [379, 220] on div "Select Service Product Membership Package Voucher Prepaid Gift Card Select Tech…" at bounding box center [212, 235] width 354 height 62
click at [371, 220] on icon "button" at bounding box center [371, 221] width 5 height 7
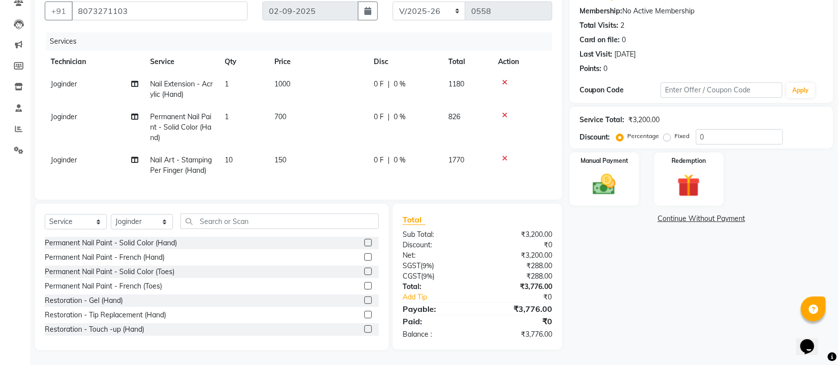
click at [306, 167] on td "150" at bounding box center [317, 165] width 99 height 33
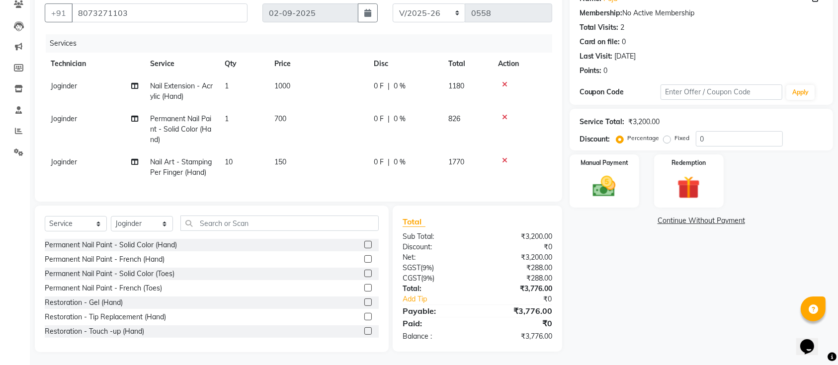
select select "55218"
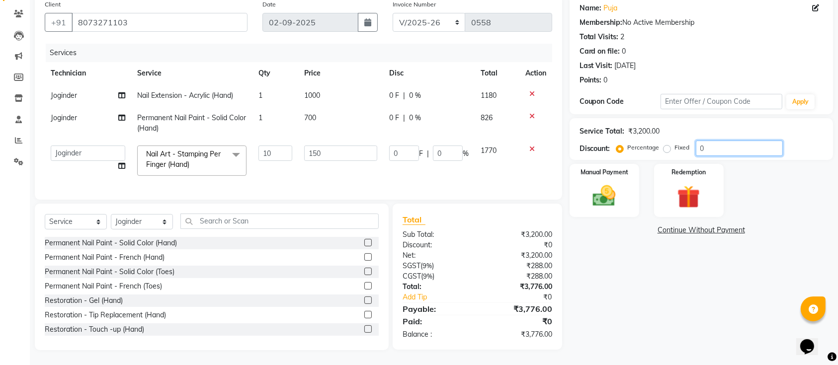
click at [742, 141] on input "0" at bounding box center [739, 148] width 87 height 15
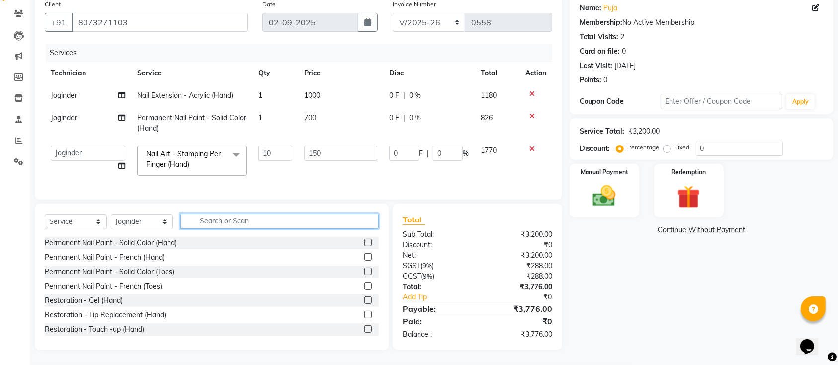
click at [336, 221] on input "text" at bounding box center [279, 221] width 198 height 15
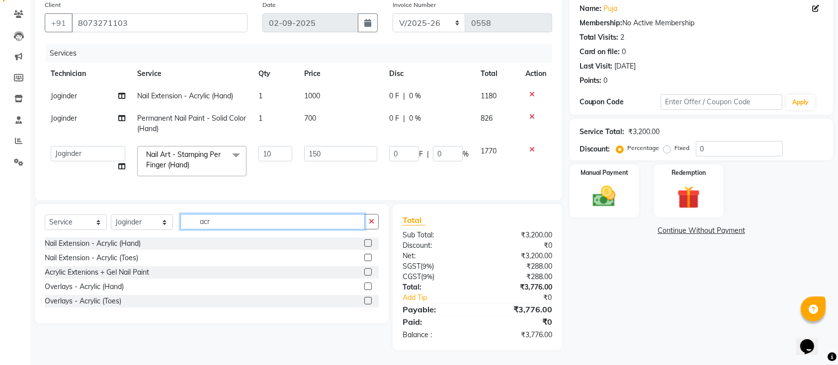
scroll to position [88, 0]
type input "acr"
click at [366, 244] on label at bounding box center [367, 243] width 7 height 7
click at [366, 244] on input "checkbox" at bounding box center [367, 244] width 6 height 6
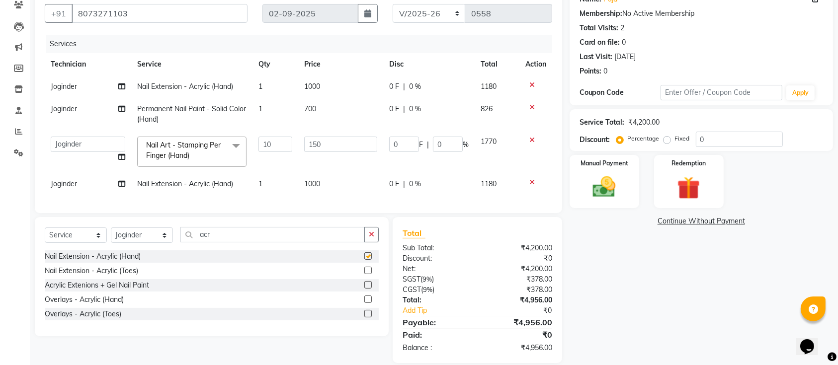
checkbox input "false"
click at [327, 243] on input "acr" at bounding box center [272, 234] width 184 height 15
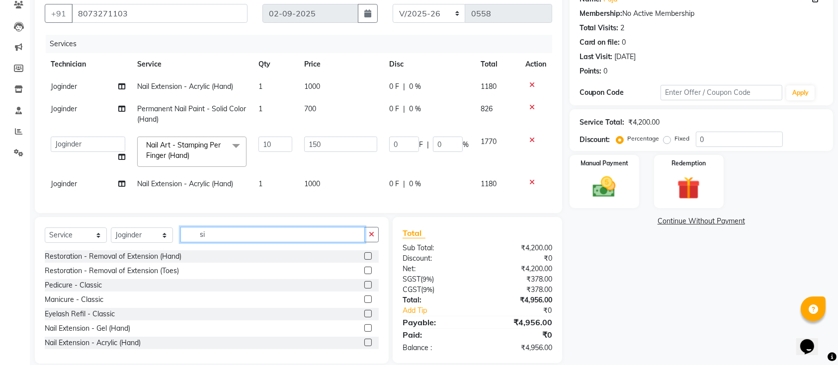
type input "s"
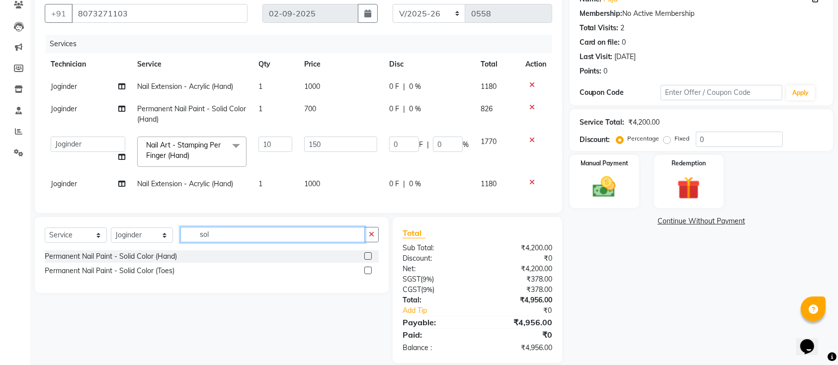
type input "sol"
click at [367, 260] on label at bounding box center [367, 256] width 7 height 7
click at [367, 260] on input "checkbox" at bounding box center [367, 257] width 6 height 6
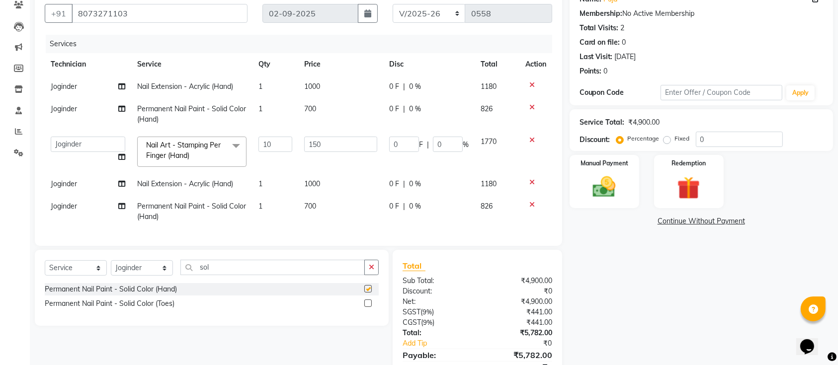
checkbox input "false"
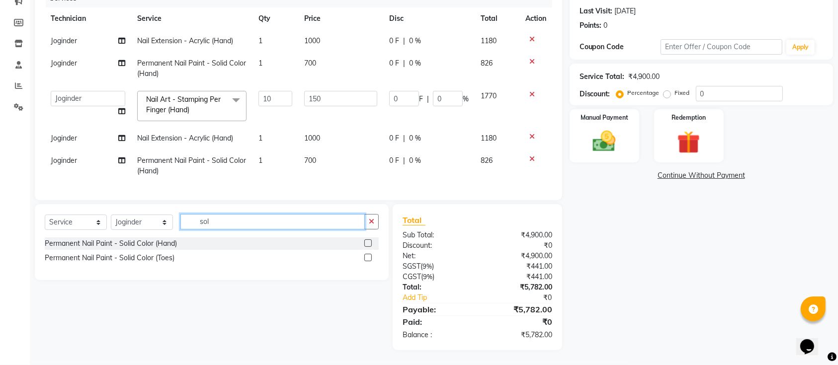
click at [294, 219] on input "sol" at bounding box center [272, 221] width 184 height 15
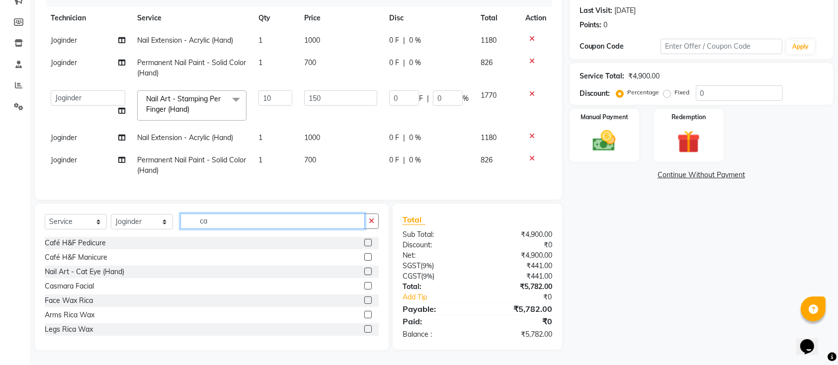
type input "c"
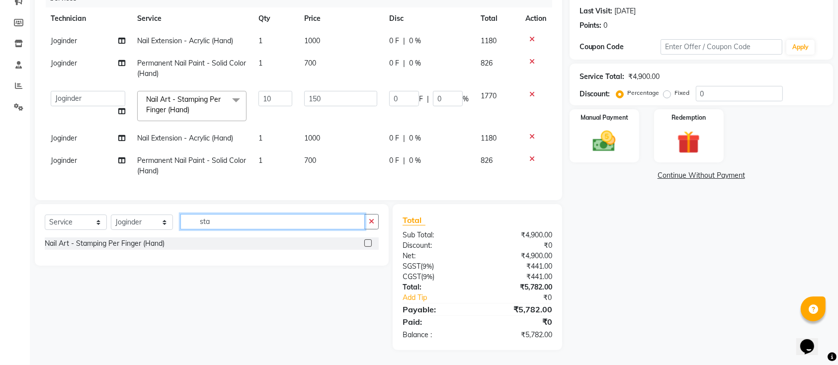
type input "sta"
click at [370, 242] on label at bounding box center [367, 243] width 7 height 7
click at [370, 242] on input "checkbox" at bounding box center [367, 244] width 6 height 6
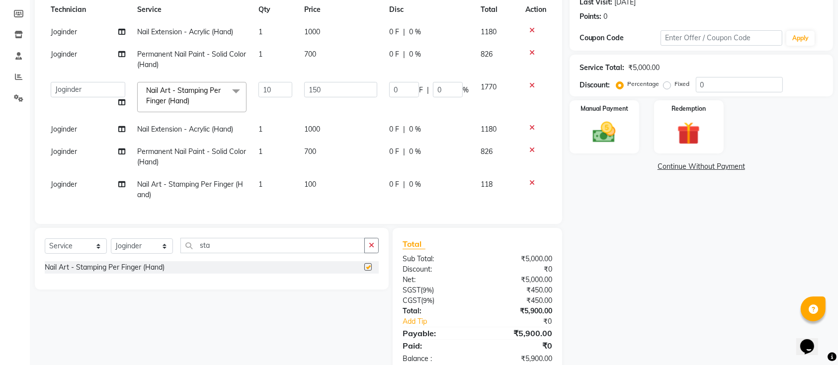
checkbox input "false"
click at [329, 202] on td "100" at bounding box center [340, 189] width 85 height 33
select select "55218"
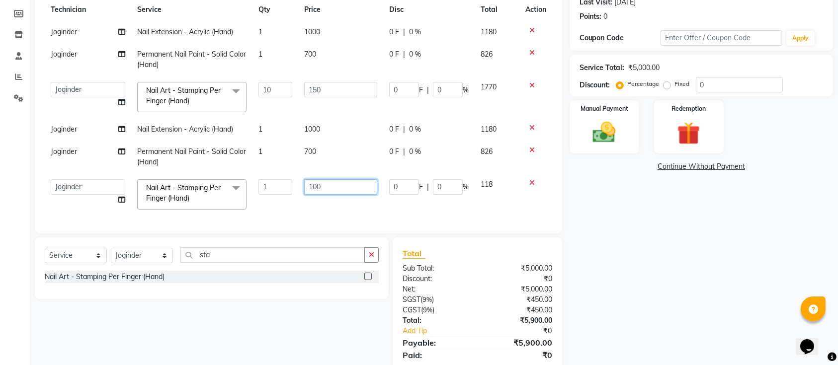
click at [334, 190] on input "100" at bounding box center [340, 186] width 73 height 15
type input "180"
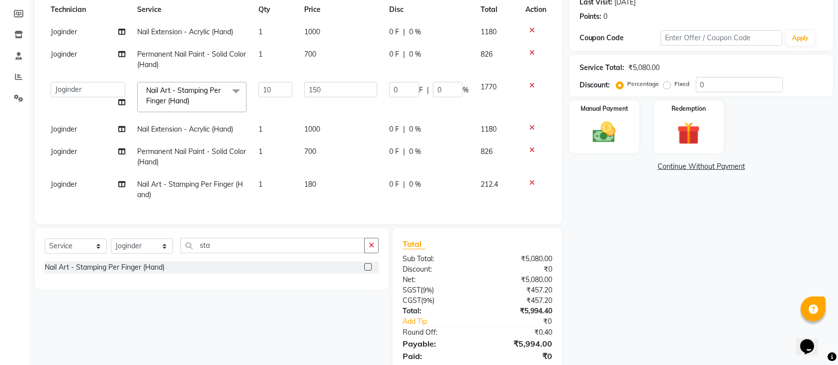
click at [343, 200] on td "180" at bounding box center [340, 189] width 85 height 33
select select "55218"
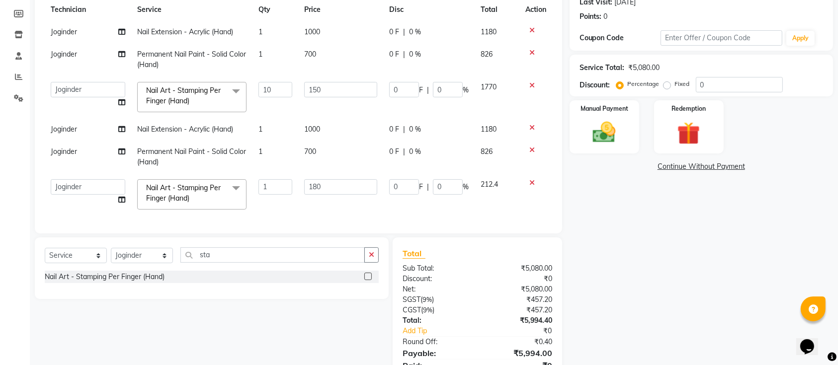
scroll to position [4, 0]
click at [370, 254] on button "button" at bounding box center [371, 255] width 14 height 15
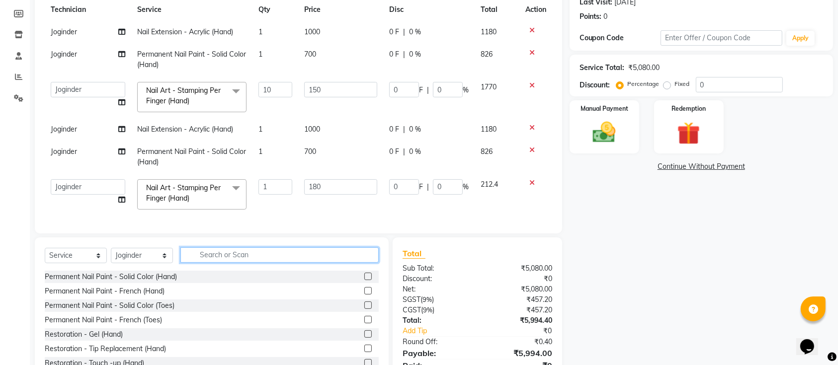
scroll to position [191, 0]
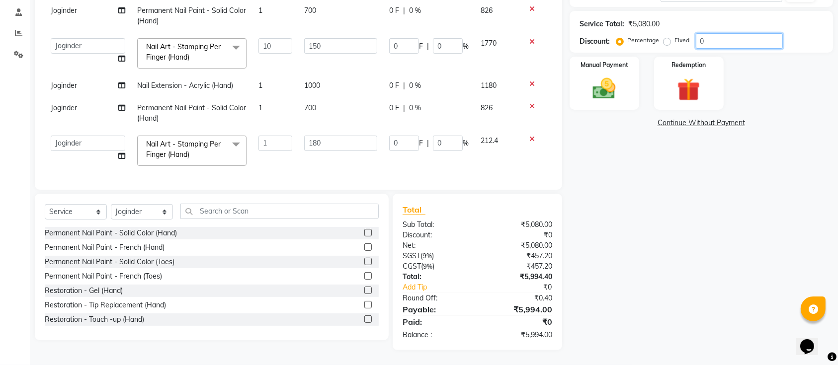
click at [723, 34] on input "0" at bounding box center [739, 40] width 87 height 15
type input "1"
type input "15"
type input "1"
type input "1.8"
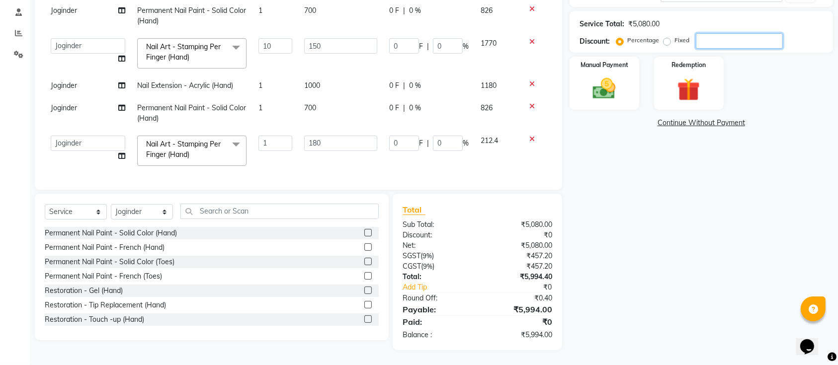
type input "1"
type input "15"
type input "225"
type input "15"
type input "27"
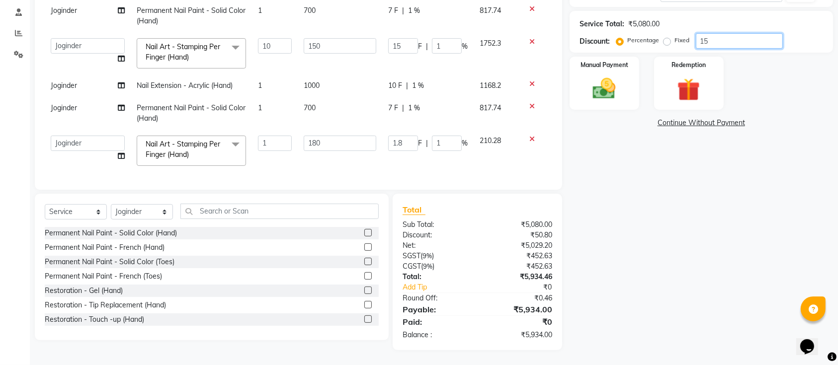
type input "15"
click at [624, 79] on div "Manual Payment" at bounding box center [604, 85] width 73 height 56
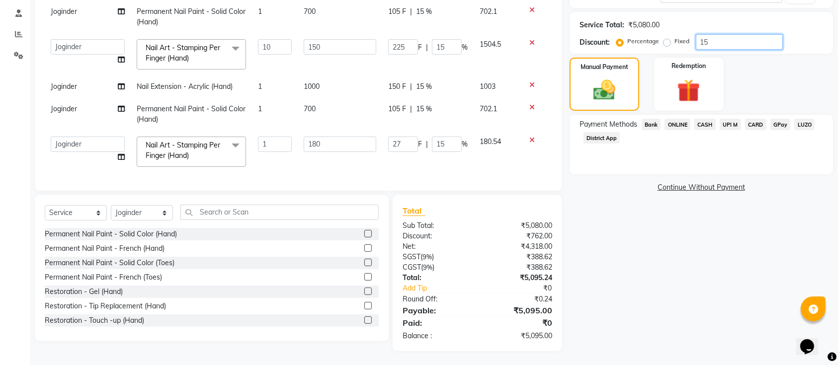
click at [730, 46] on input "15" at bounding box center [739, 41] width 87 height 15
click at [271, 148] on input "1" at bounding box center [275, 144] width 34 height 15
type input "10"
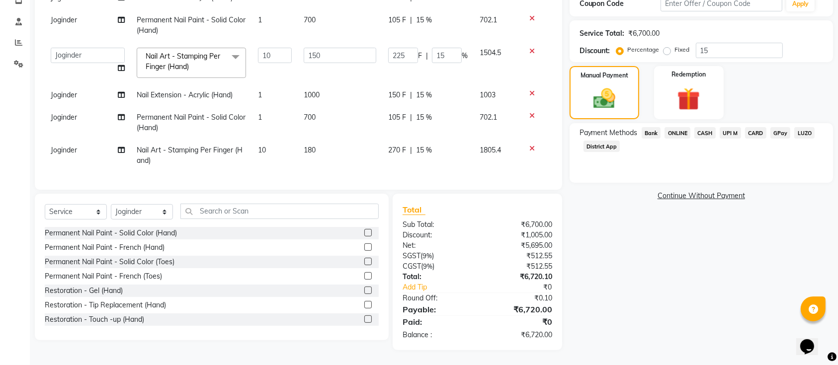
click at [338, 187] on div "Client +91 8073271103 Date 02-09-2025 Invoice Number BTH/2025-26 RED/2025-26 V/…" at bounding box center [298, 43] width 527 height 293
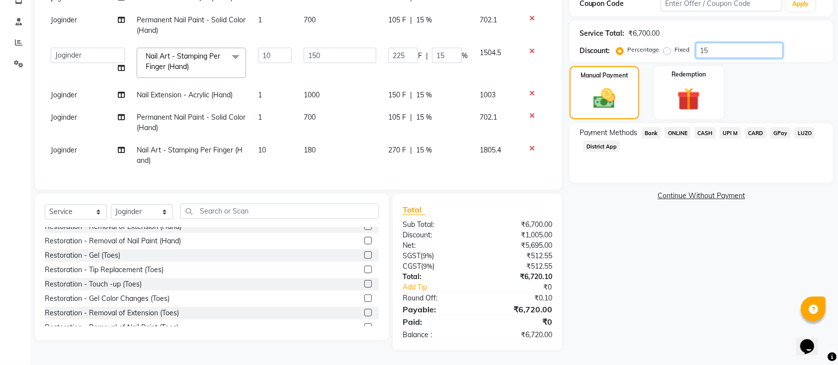
click at [731, 46] on input "15" at bounding box center [739, 50] width 87 height 15
type input "1"
type input "15"
type input "1"
type input "0"
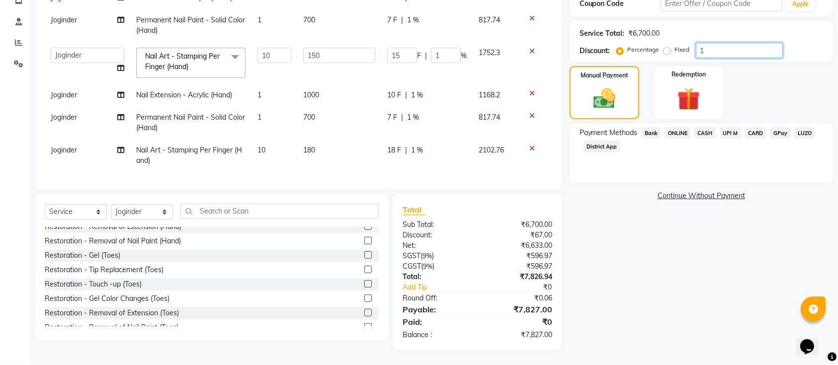
type input "0"
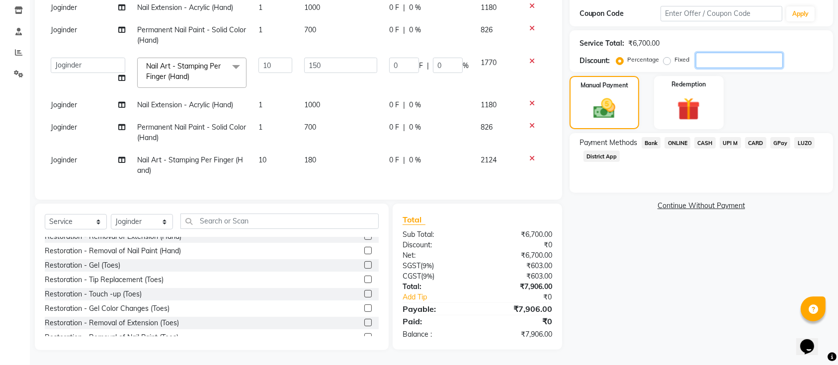
scroll to position [177, 0]
type input "1"
type input "15"
type input "1"
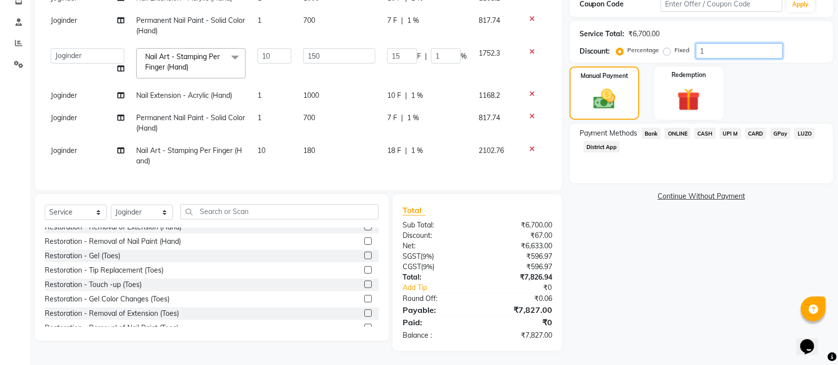
scroll to position [186, 0]
type input "15"
type input "225"
type input "15"
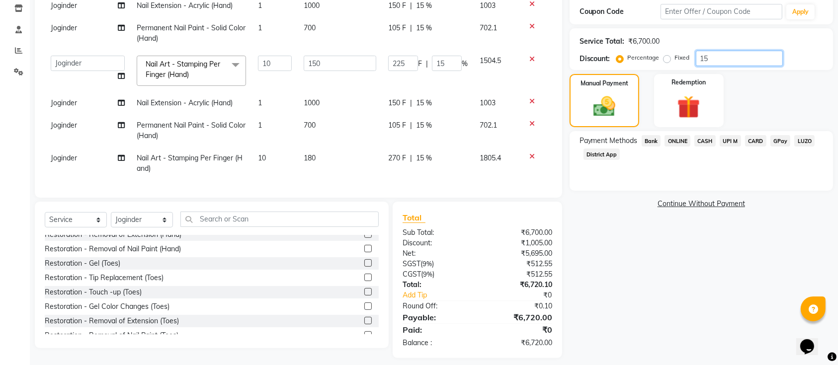
scroll to position [187, 0]
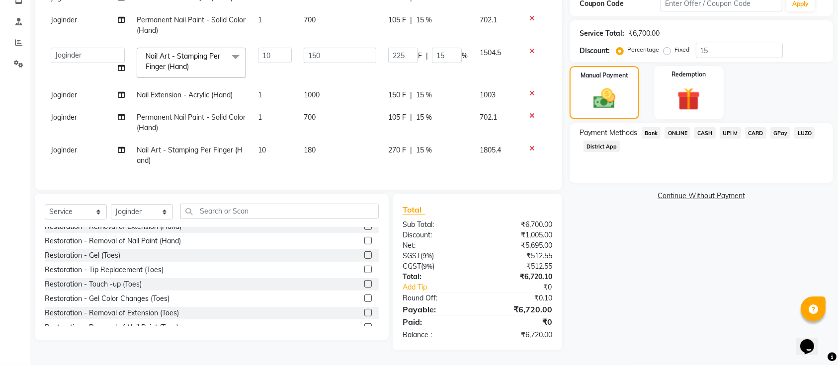
click at [748, 127] on span "CARD" at bounding box center [755, 132] width 21 height 11
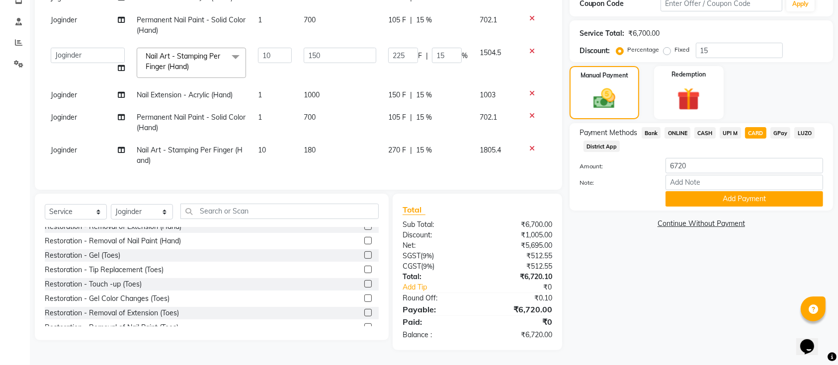
click at [705, 127] on span "CASH" at bounding box center [704, 132] width 21 height 11
click at [708, 158] on input "6720" at bounding box center [745, 165] width 158 height 15
type input "6"
type input "3500"
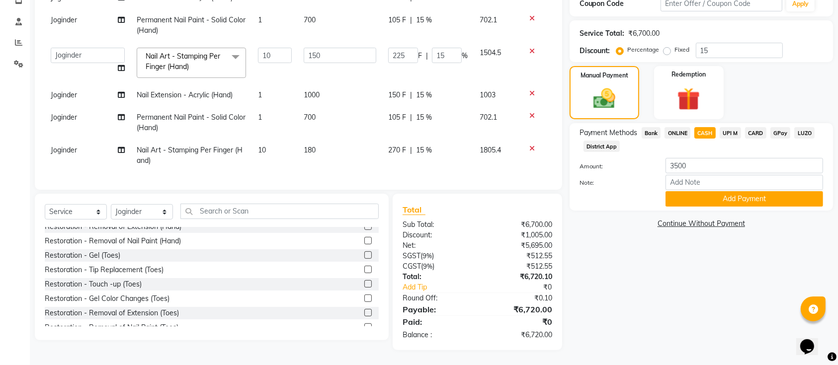
click at [332, 106] on td "700" at bounding box center [340, 122] width 85 height 33
select select "55218"
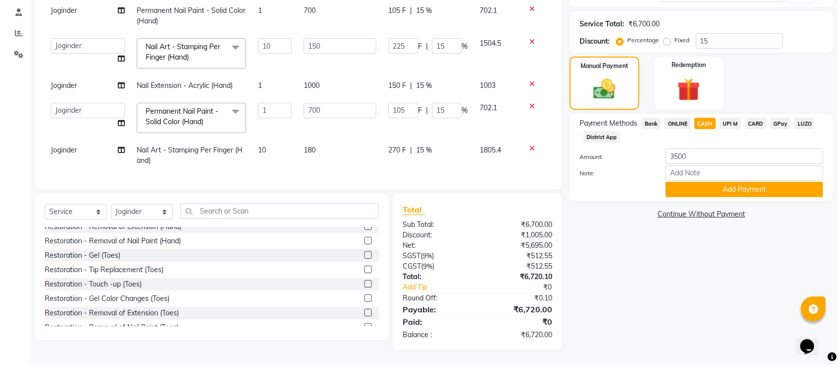
click at [342, 158] on td "180" at bounding box center [340, 155] width 85 height 33
select select "55218"
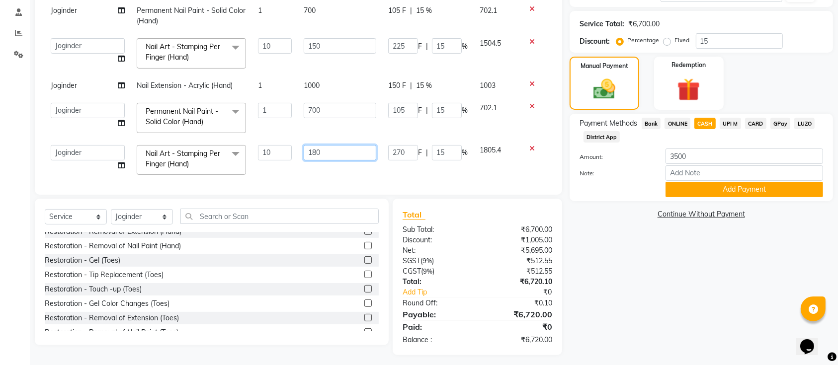
click at [342, 158] on input "180" at bounding box center [340, 152] width 73 height 15
type input "150"
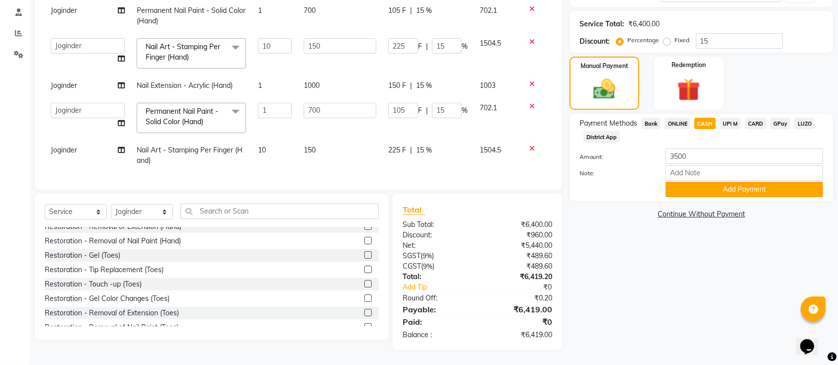
click at [702, 228] on div "Name: Puja Membership: No Active Membership Total Visits: 2 Card on file: 0 Las…" at bounding box center [705, 119] width 271 height 463
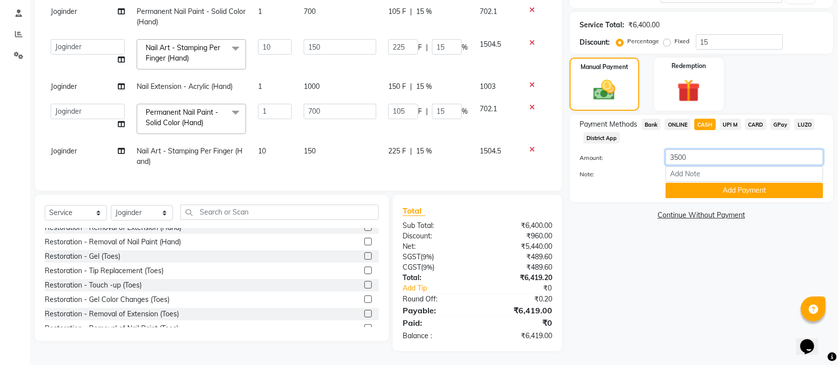
click at [712, 162] on input "3500" at bounding box center [745, 157] width 158 height 15
type input "3200"
click at [711, 190] on button "Add Payment" at bounding box center [745, 190] width 158 height 15
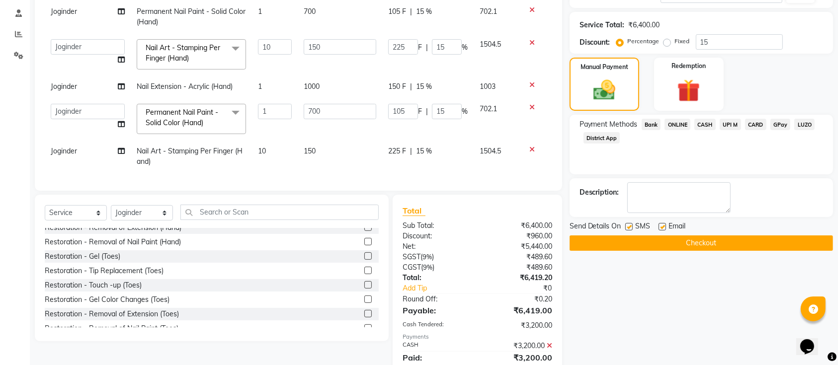
scroll to position [221, 0]
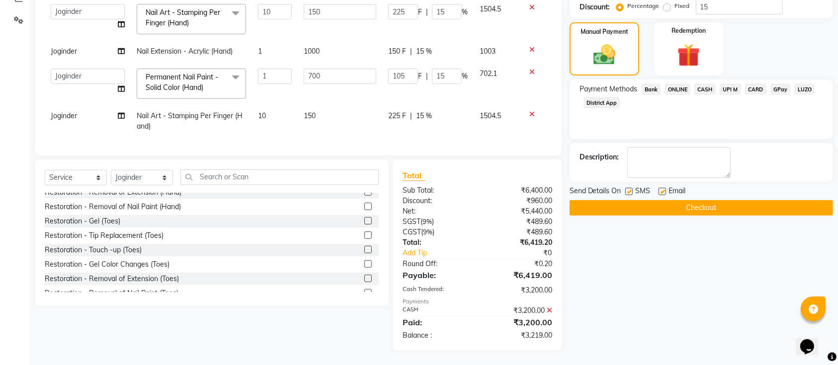
click at [730, 86] on span "UPI M" at bounding box center [730, 89] width 21 height 11
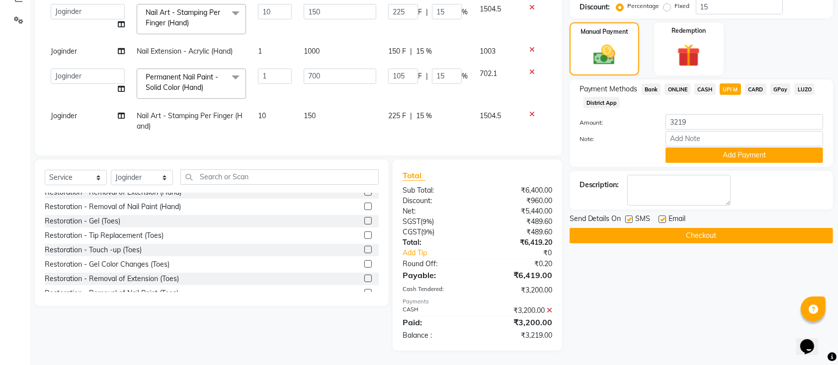
scroll to position [167, 0]
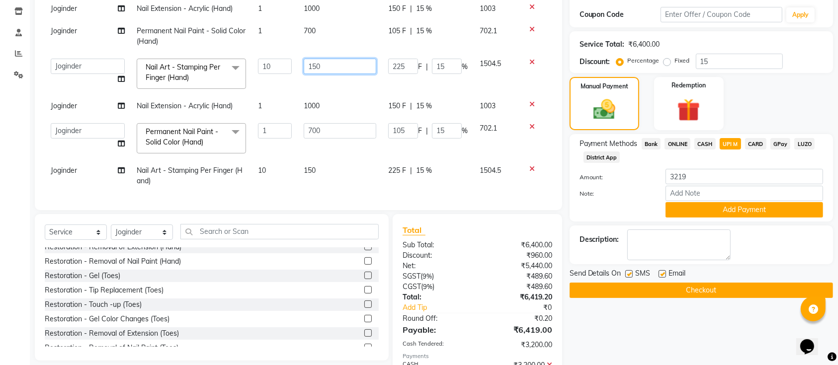
click at [337, 74] on input "150" at bounding box center [340, 66] width 73 height 15
click at [343, 71] on input "150" at bounding box center [340, 66] width 73 height 15
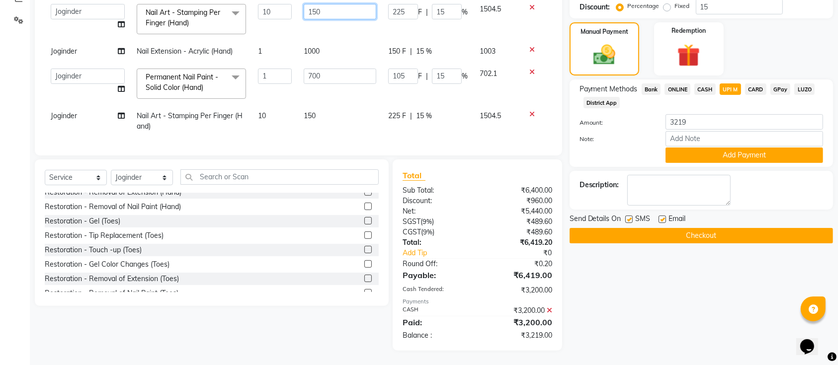
scroll to position [170, 0]
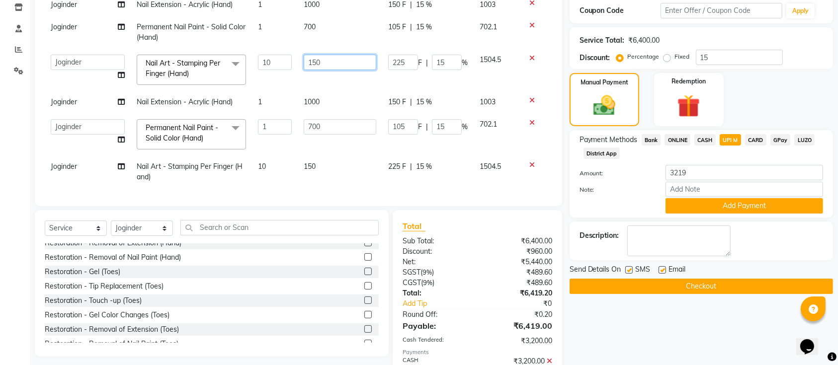
click at [327, 67] on input "150" at bounding box center [340, 62] width 73 height 15
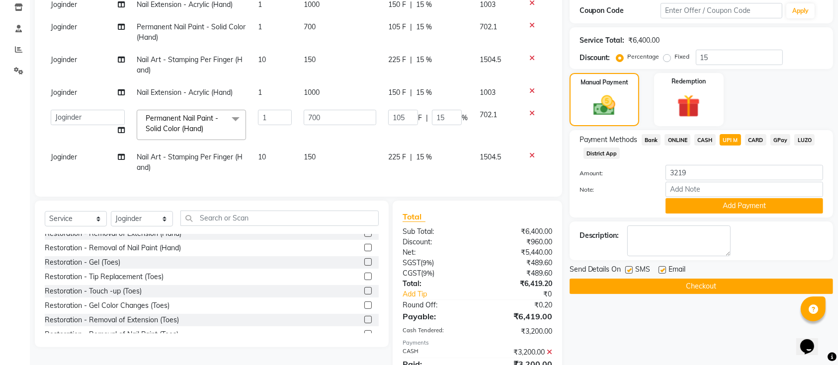
click at [273, 66] on td "10" at bounding box center [275, 65] width 46 height 33
select select "55218"
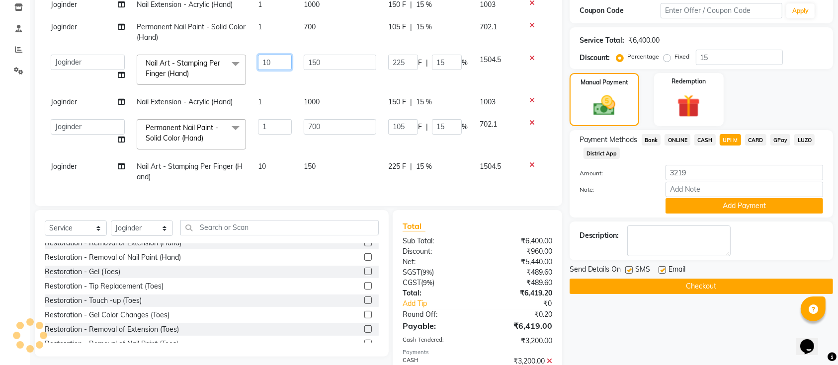
click at [273, 66] on input "10" at bounding box center [275, 62] width 34 height 15
type input "1"
type input "9"
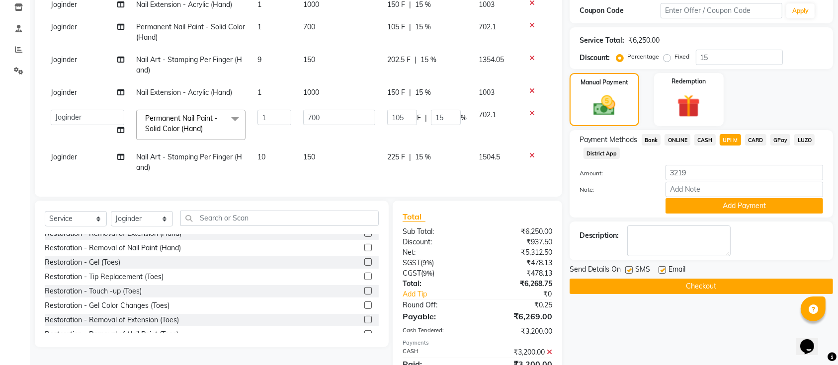
click at [340, 71] on td "150" at bounding box center [339, 65] width 84 height 33
select select "55218"
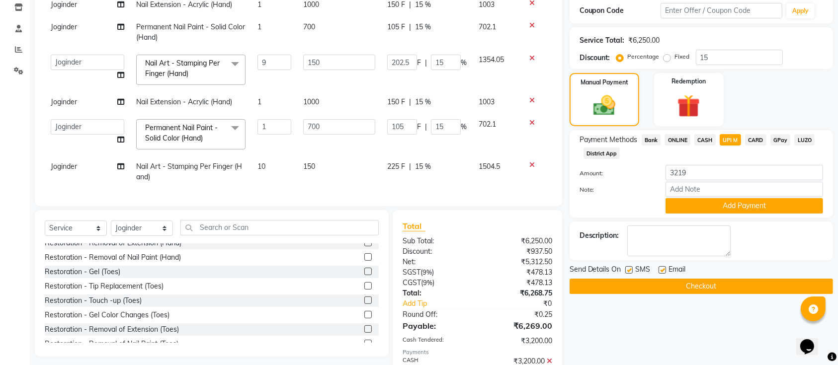
scroll to position [4, 0]
click at [708, 138] on span "CASH" at bounding box center [704, 139] width 21 height 11
type input "3069"
click at [724, 137] on span "UPI M" at bounding box center [730, 139] width 21 height 11
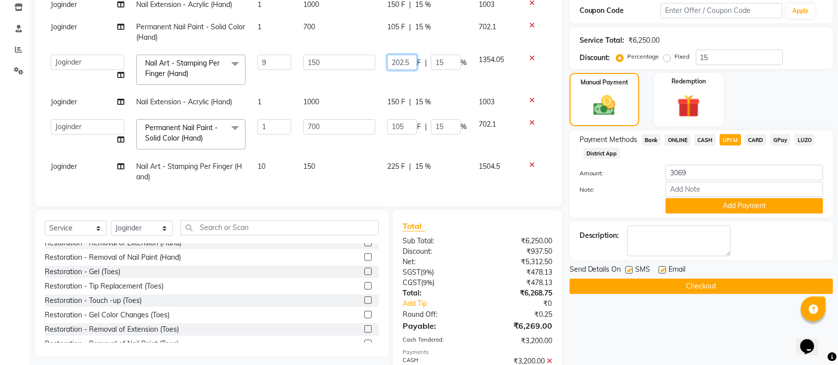
click at [414, 63] on input "202.5" at bounding box center [402, 62] width 30 height 15
click at [410, 60] on input "203" at bounding box center [402, 62] width 30 height 15
type input "2"
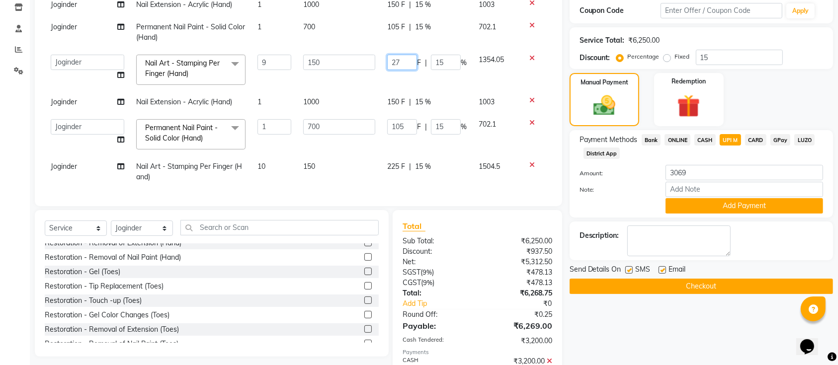
type input "279"
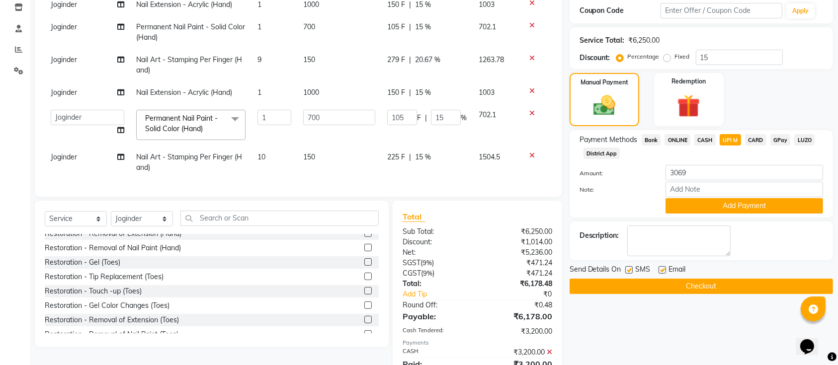
click at [428, 93] on td "150 F | 15 %" at bounding box center [426, 93] width 91 height 22
select select "55218"
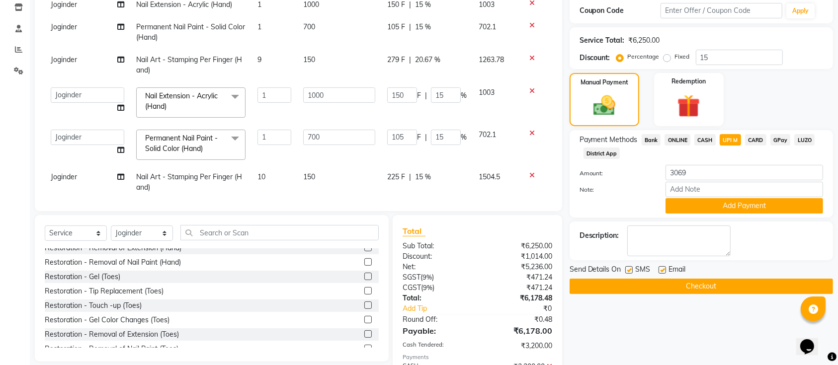
click at [705, 137] on span "CASH" at bounding box center [704, 139] width 21 height 11
type input "2978"
click at [721, 141] on span "UPI M" at bounding box center [730, 139] width 21 height 11
click at [390, 63] on span "279 F" at bounding box center [396, 60] width 18 height 10
select select "55218"
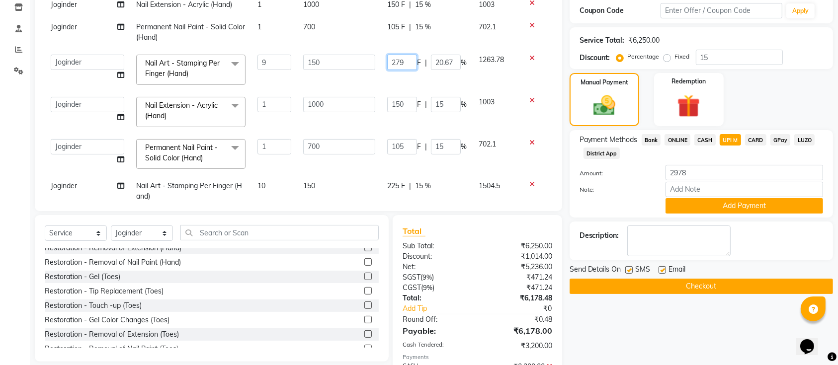
click at [400, 58] on input "279" at bounding box center [402, 62] width 30 height 15
type input "275"
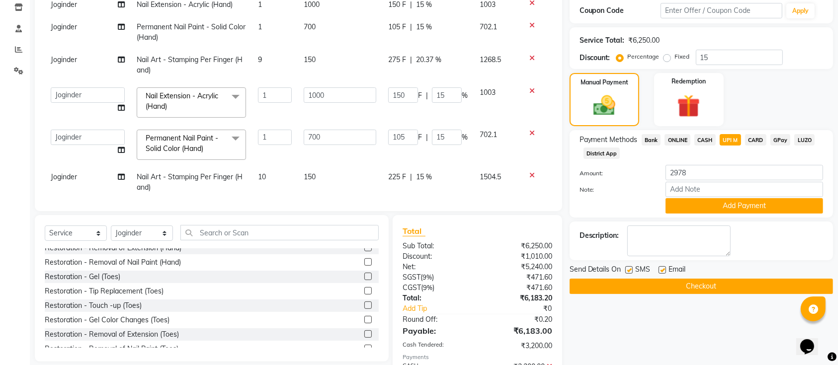
click at [475, 82] on tbody "Joginder Nail Extension - Acrylic (Hand) 1 1000 150 F | 15 % 1003 Joginder Perm…" at bounding box center [299, 96] width 508 height 205
click at [705, 133] on div "Payment Methods Bank ONLINE CASH UPI M CARD GPay LUZO District App Amount: 2978…" at bounding box center [701, 173] width 263 height 87
click at [705, 135] on span "CASH" at bounding box center [704, 139] width 21 height 11
type input "2983"
click at [725, 137] on span "UPI M" at bounding box center [730, 139] width 21 height 11
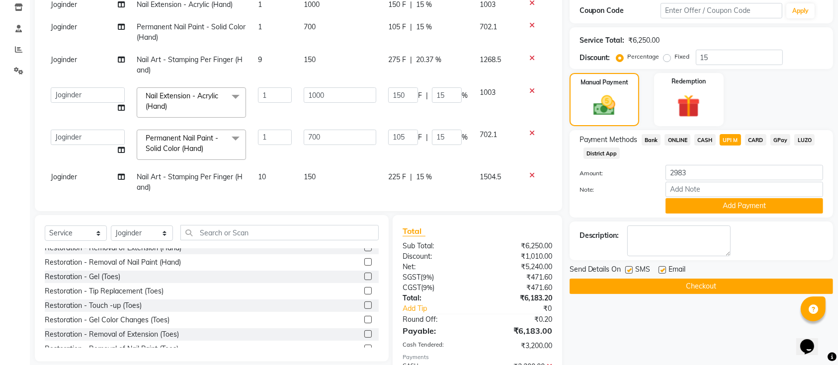
click at [398, 65] on div "275 F | 20.37 %" at bounding box center [428, 60] width 80 height 10
select select "55218"
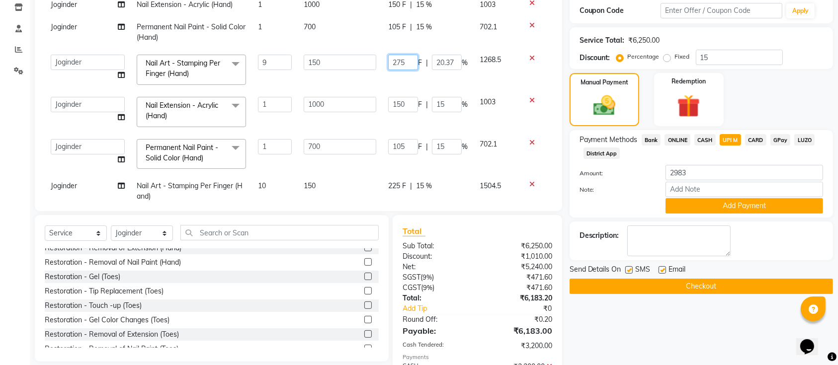
click at [398, 65] on input "275" at bounding box center [403, 62] width 30 height 15
type input "255"
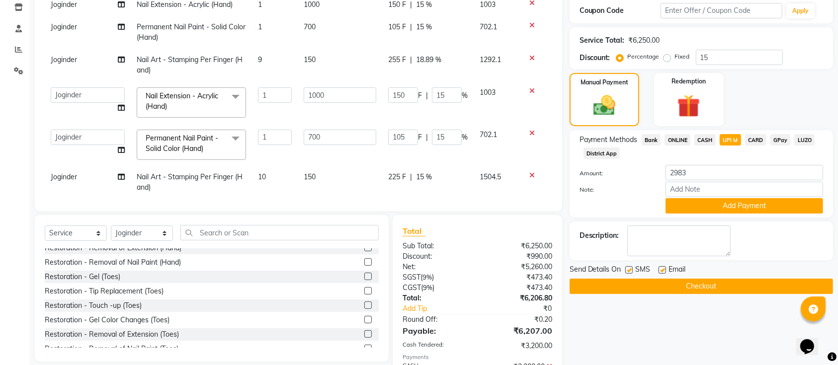
click at [493, 76] on td "1292.1" at bounding box center [497, 65] width 46 height 33
select select "55218"
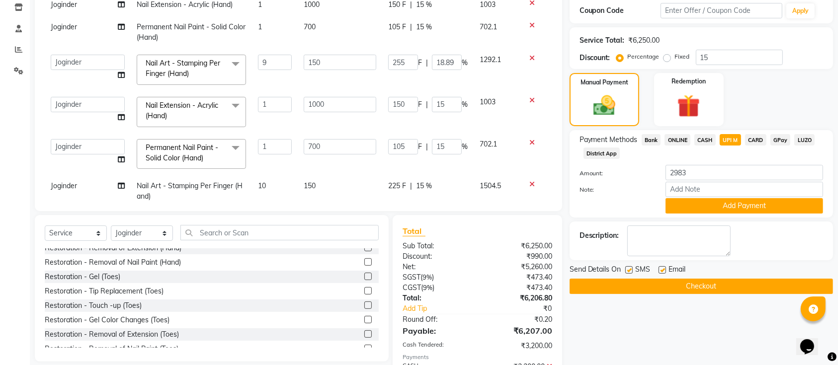
click at [708, 139] on span "CASH" at bounding box center [704, 139] width 21 height 11
type input "3007"
click at [722, 54] on input "15" at bounding box center [739, 57] width 87 height 15
type input "202.5"
type input "15"
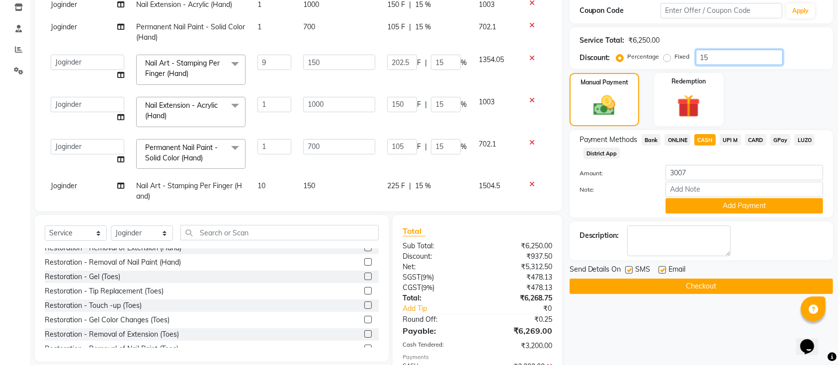
type input "15.2"
type input "106.4"
type input "15.2"
type input "152"
type input "15.2"
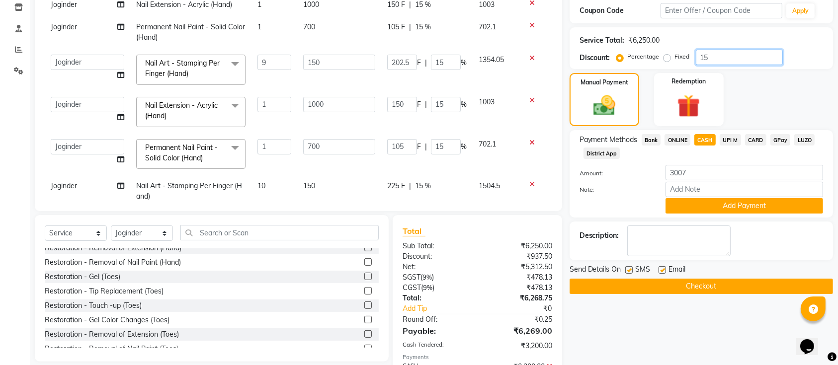
type input "205.2"
type input "15.2"
type input "15.22"
type input "106.54"
type input "15.22"
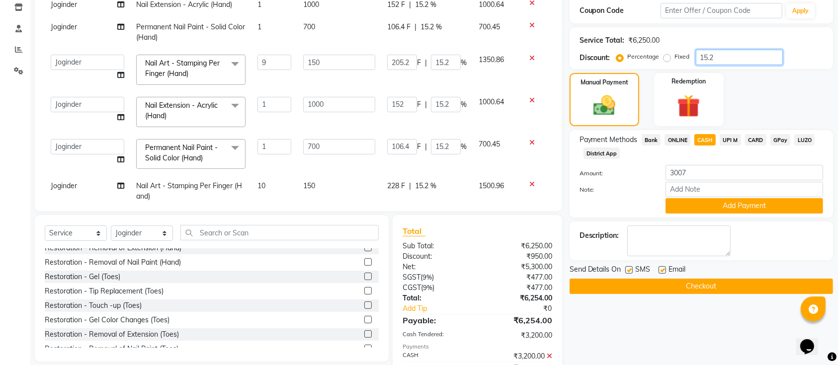
type input "152.2"
type input "15.22"
type input "205.47"
type input "15.22"
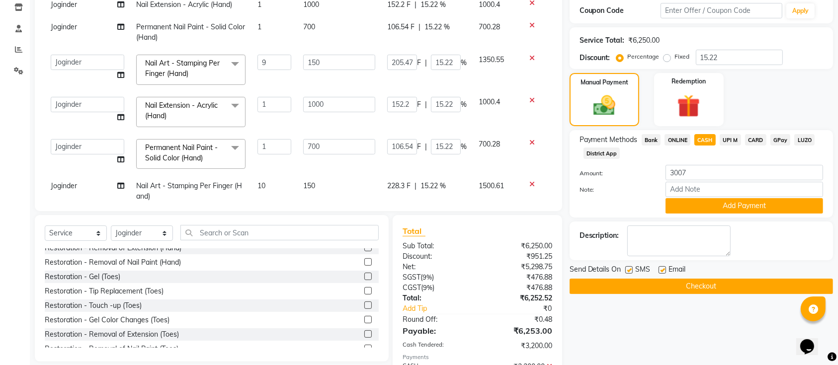
click at [722, 136] on span "UPI M" at bounding box center [730, 139] width 21 height 11
type input "3053"
click at [696, 136] on span "CASH" at bounding box center [704, 139] width 21 height 11
click at [729, 60] on input "15.22" at bounding box center [739, 57] width 87 height 15
type input "15.2"
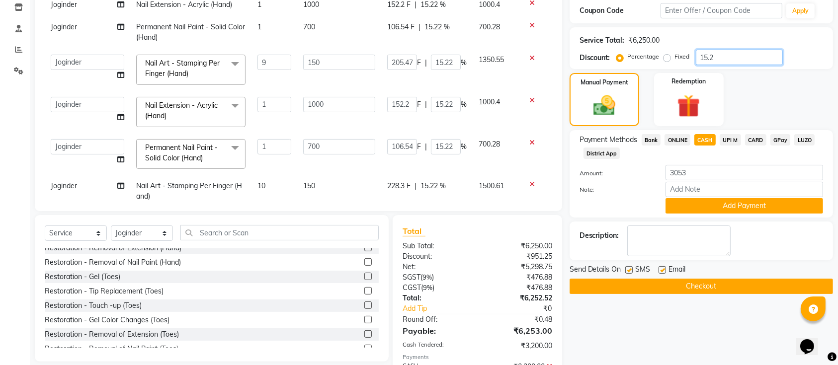
type input "106.4"
type input "15.2"
type input "152"
type input "15.2"
type input "205.2"
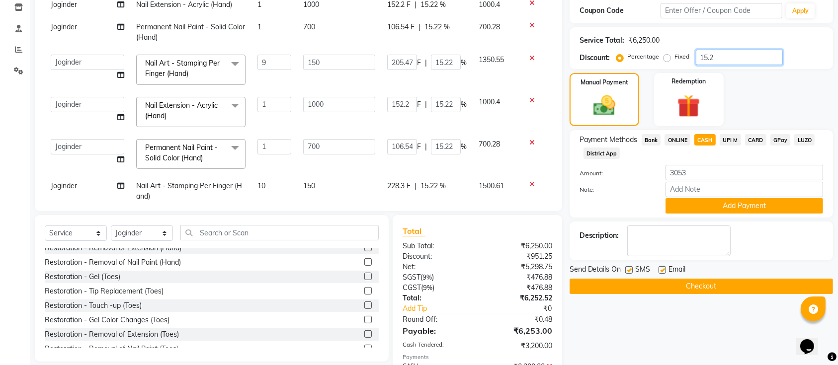
type input "15.2"
type input "15"
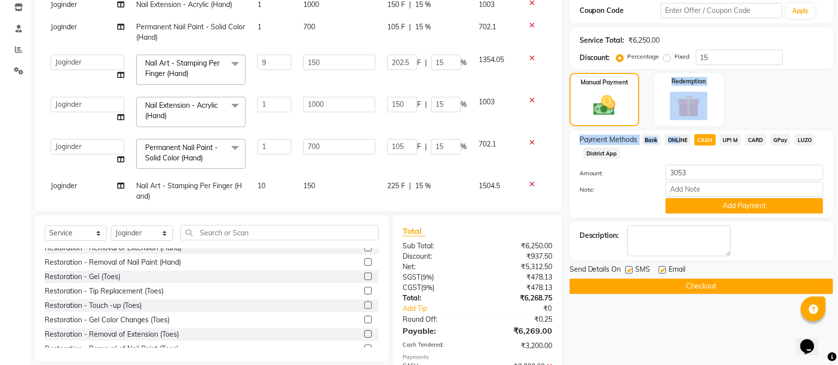
drag, startPoint x: 763, startPoint y: 82, endPoint x: 678, endPoint y: 142, distance: 104.4
click at [678, 142] on div "Name: Puja Membership: No Active Membership Total Visits: 2 Card on file: 0 Las…" at bounding box center [705, 155] width 271 height 503
click at [678, 142] on span "ONLINE" at bounding box center [678, 139] width 26 height 11
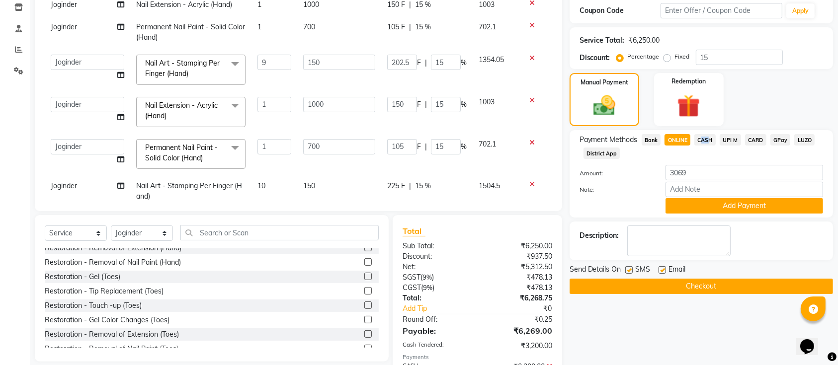
drag, startPoint x: 694, startPoint y: 141, endPoint x: 706, endPoint y: 138, distance: 12.7
click at [706, 138] on div "CASH" at bounding box center [702, 140] width 25 height 13
click at [706, 138] on span "CASH" at bounding box center [704, 139] width 21 height 11
click at [417, 63] on span "F" at bounding box center [419, 63] width 4 height 10
click at [403, 62] on input "202.5" at bounding box center [402, 62] width 30 height 15
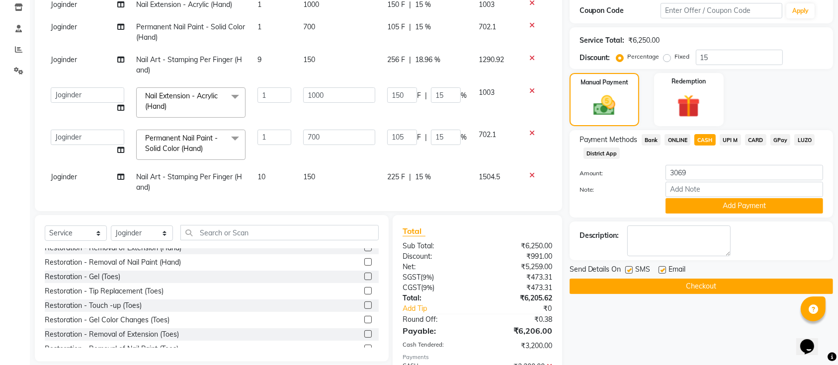
click at [678, 140] on span "ONLINE" at bounding box center [678, 139] width 26 height 11
click at [701, 141] on span "CASH" at bounding box center [704, 139] width 21 height 11
click at [399, 74] on td "256 F | 18.96 %" at bounding box center [426, 65] width 91 height 33
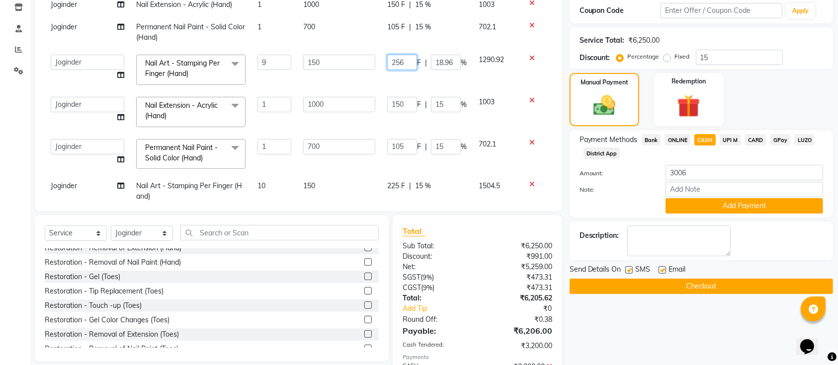
click at [399, 66] on input "256" at bounding box center [402, 62] width 30 height 15
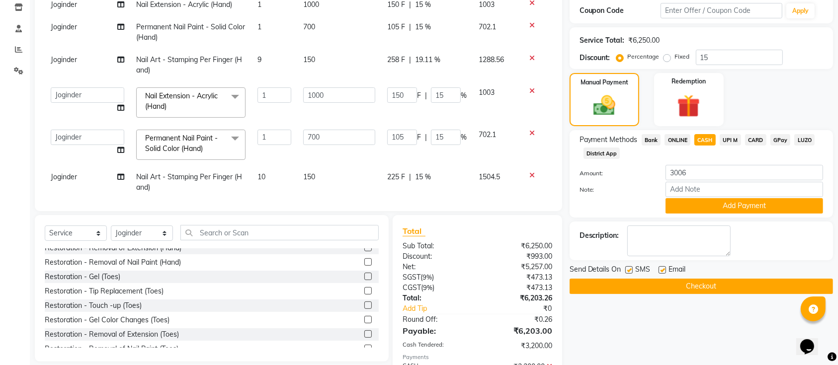
click at [685, 136] on span "ONLINE" at bounding box center [678, 139] width 26 height 11
click at [387, 61] on span "258 F" at bounding box center [396, 60] width 18 height 10
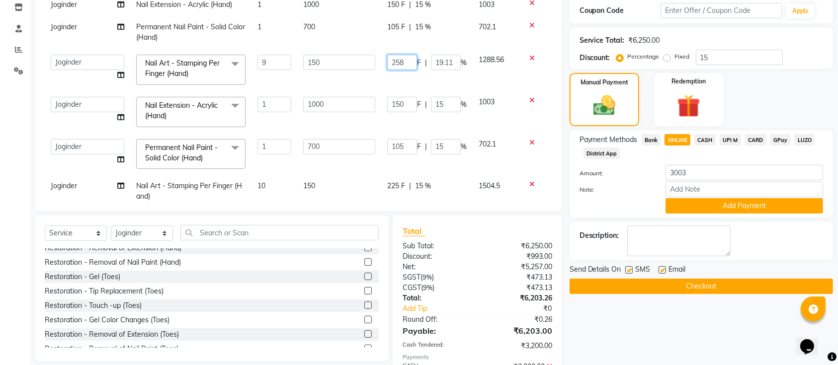
click at [400, 63] on input "258" at bounding box center [402, 62] width 30 height 15
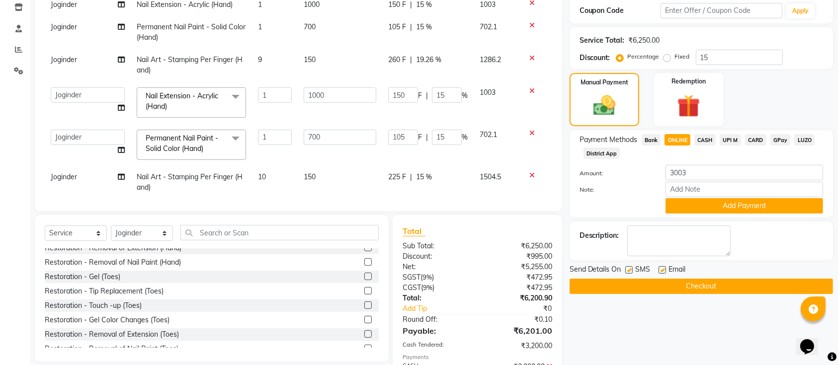
click at [696, 139] on span "CASH" at bounding box center [704, 139] width 21 height 11
click at [714, 204] on button "Add Payment" at bounding box center [745, 205] width 158 height 15
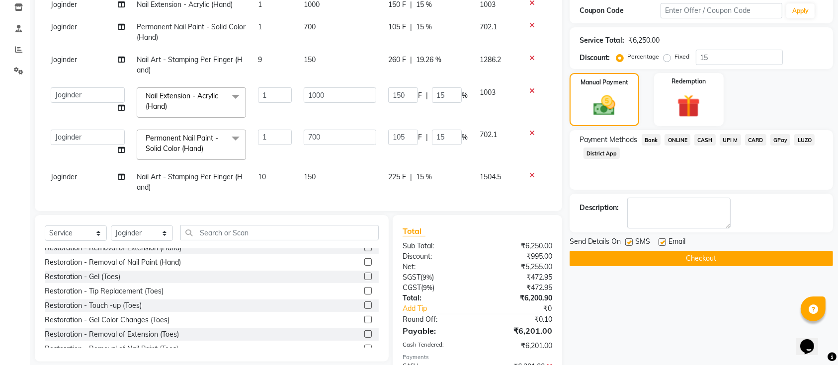
scroll to position [227, 0]
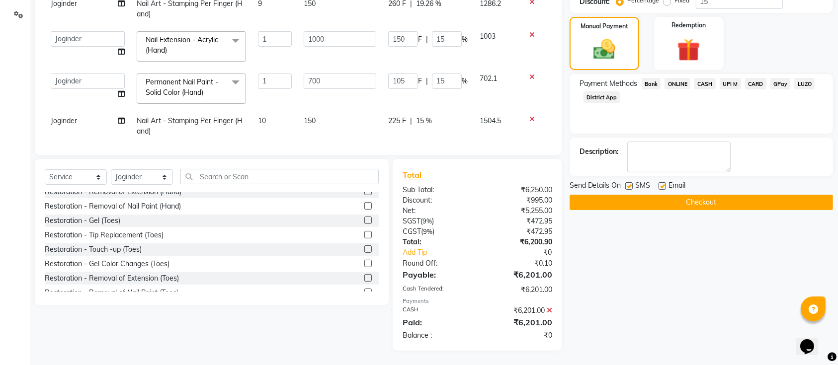
click at [678, 89] on span "ONLINE" at bounding box center [678, 83] width 26 height 11
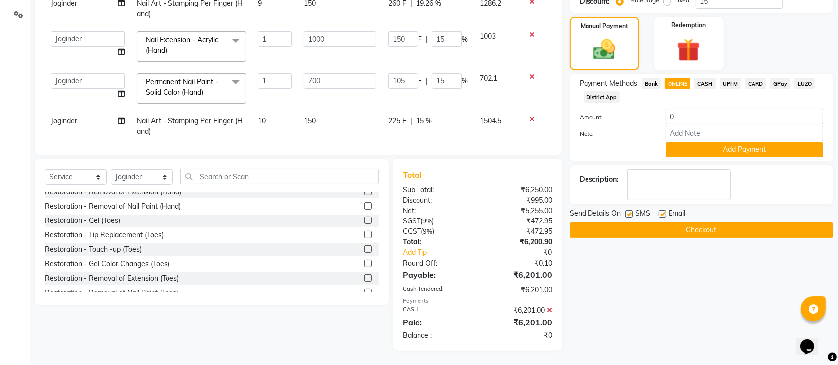
click at [549, 311] on icon at bounding box center [549, 310] width 5 height 7
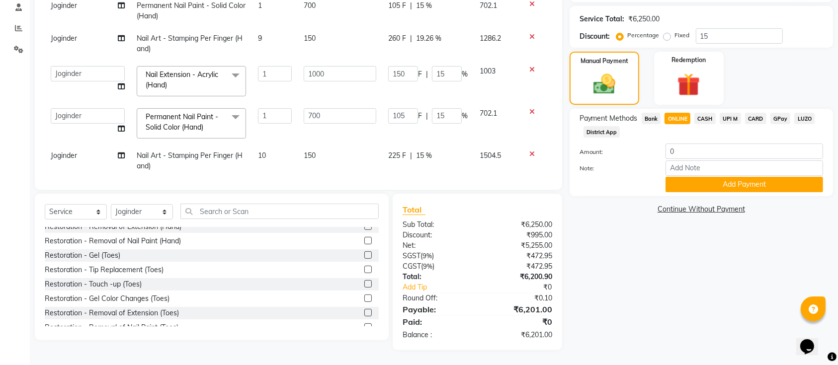
scroll to position [191, 0]
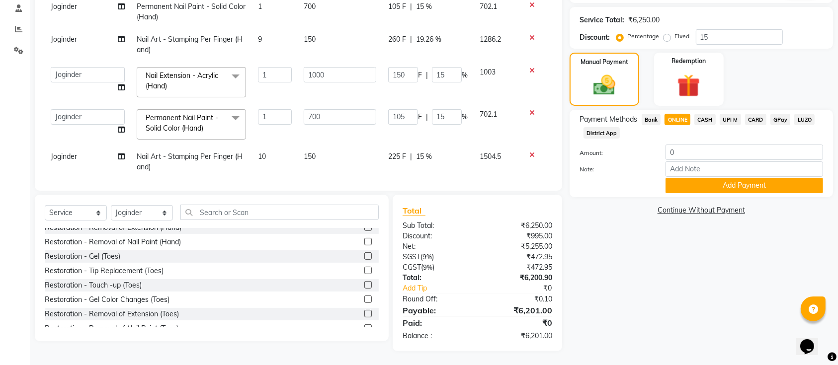
click at [699, 121] on span "CASH" at bounding box center [704, 119] width 21 height 11
click at [702, 152] on input "6201" at bounding box center [745, 152] width 158 height 15
click at [678, 117] on span "ONLINE" at bounding box center [678, 119] width 26 height 11
click at [703, 121] on span "CASH" at bounding box center [704, 119] width 21 height 11
click at [710, 181] on button "Add Payment" at bounding box center [745, 185] width 158 height 15
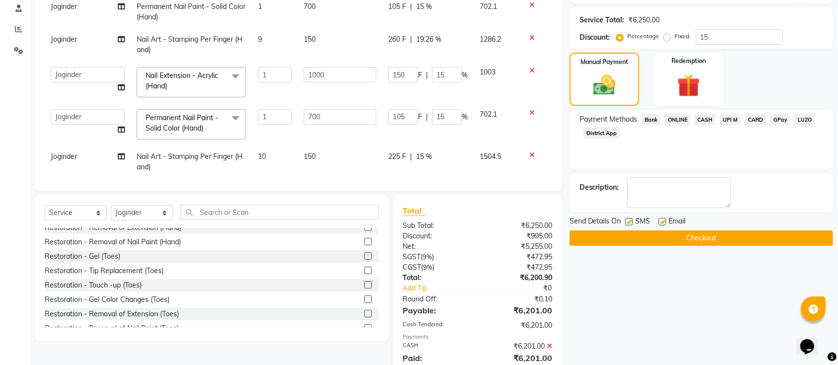
scroll to position [227, 0]
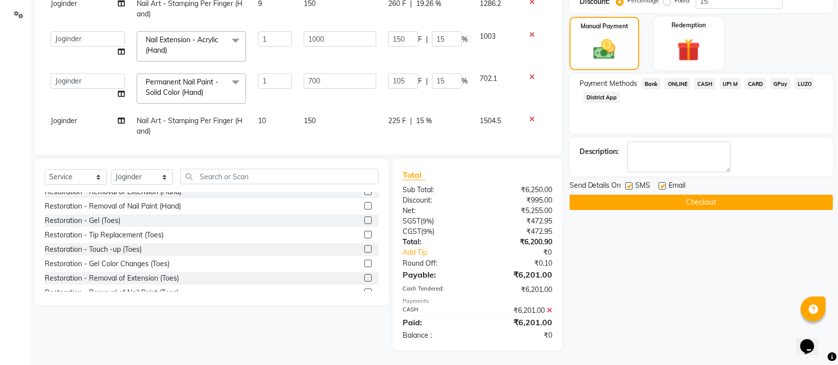
click at [710, 195] on button "Checkout" at bounding box center [701, 202] width 263 height 15
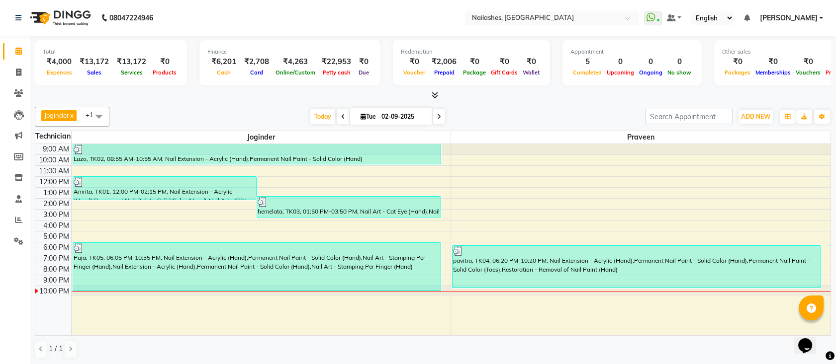
click at [436, 98] on icon at bounding box center [434, 94] width 6 height 7
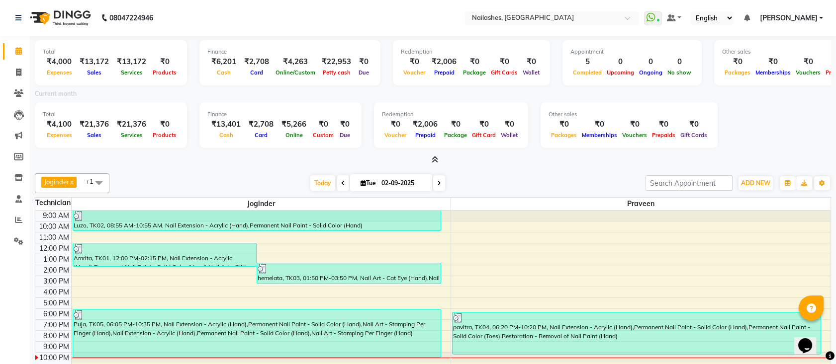
click at [435, 156] on icon at bounding box center [434, 159] width 6 height 7
